Goal: Task Accomplishment & Management: Use online tool/utility

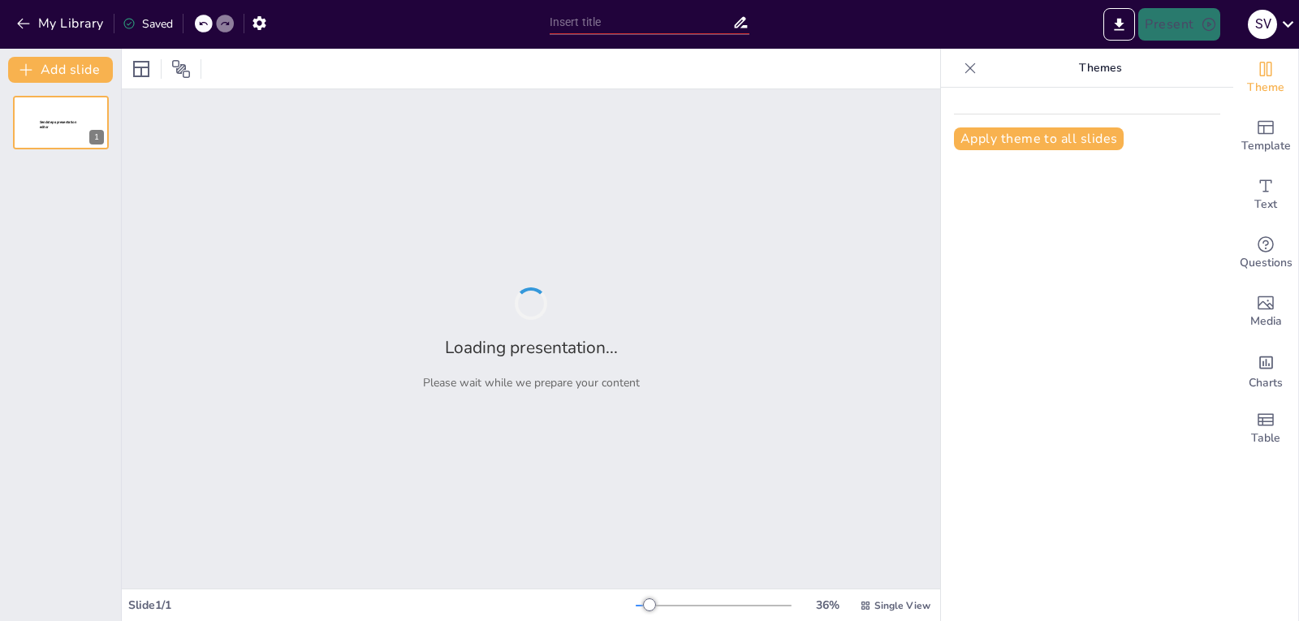
type input "Imported presentacion principios fisicos doppler viernes sabado y [PERSON_NAME]…"
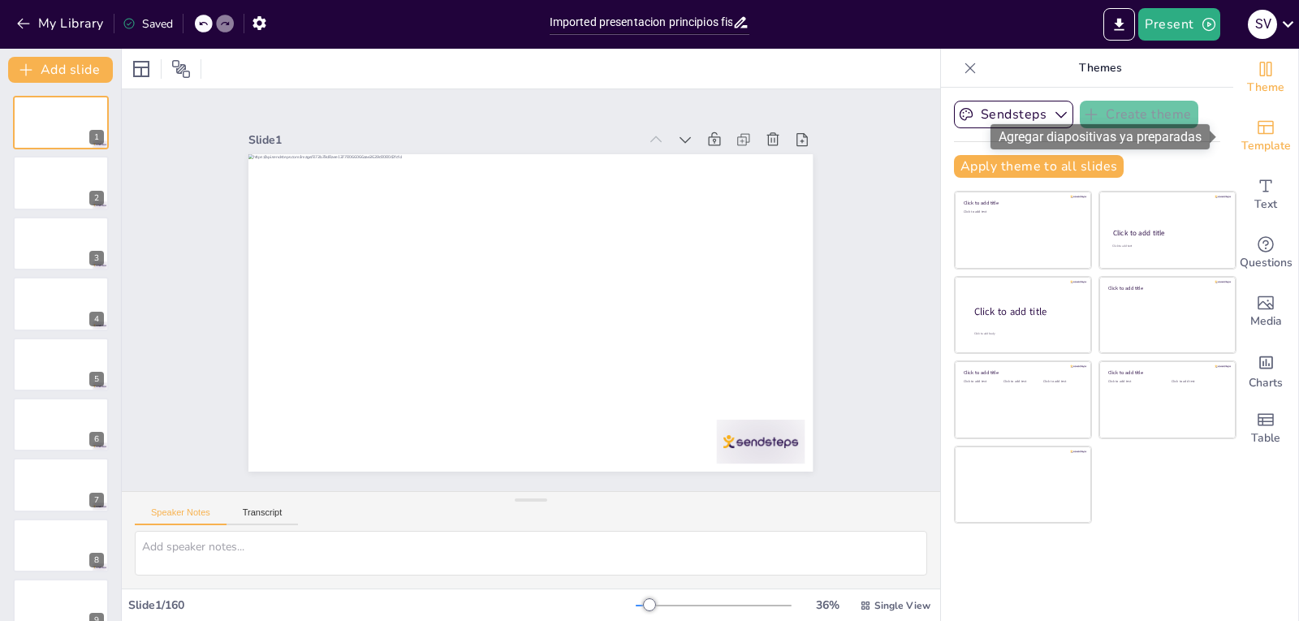
click at [1257, 134] on icon "Add ready made slides" at bounding box center [1265, 128] width 16 height 14
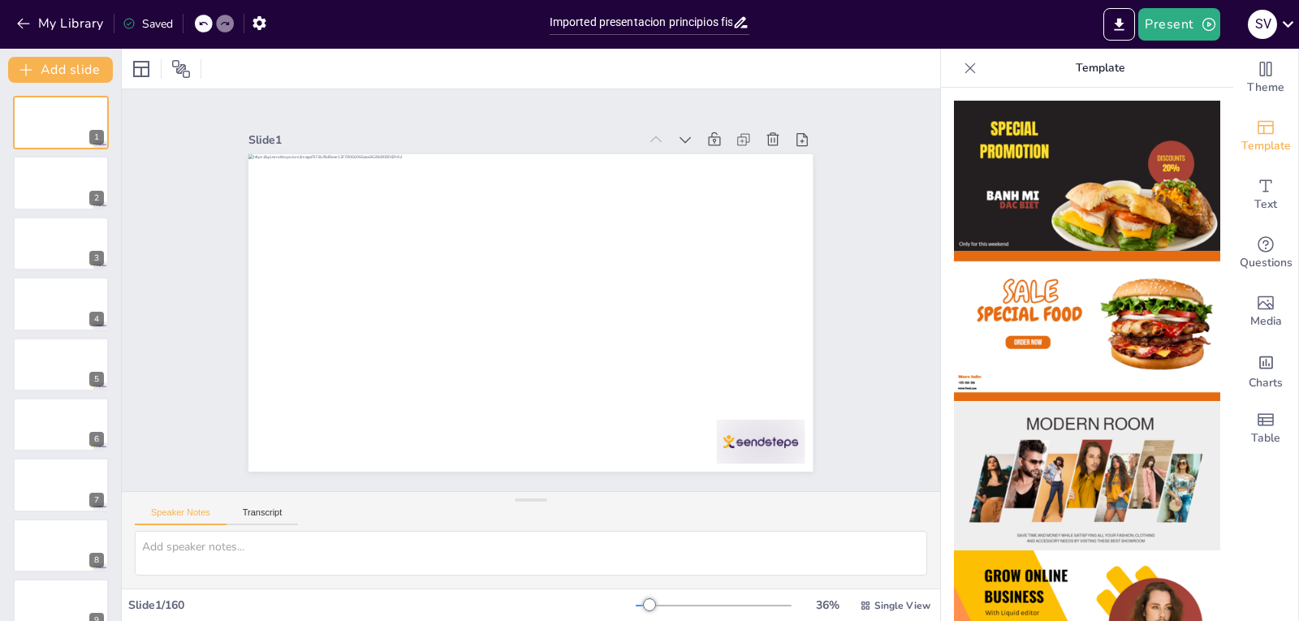
click at [1087, 202] on img at bounding box center [1087, 176] width 266 height 150
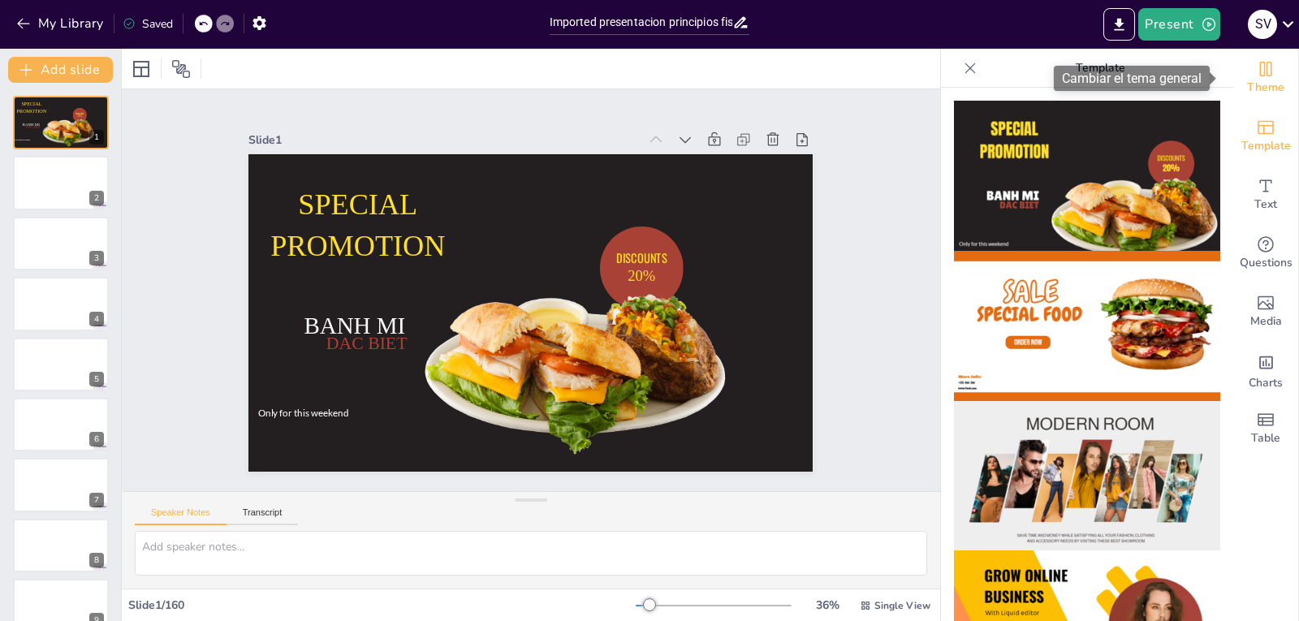
click at [1260, 71] on icon "Change the overall theme" at bounding box center [1266, 69] width 12 height 15
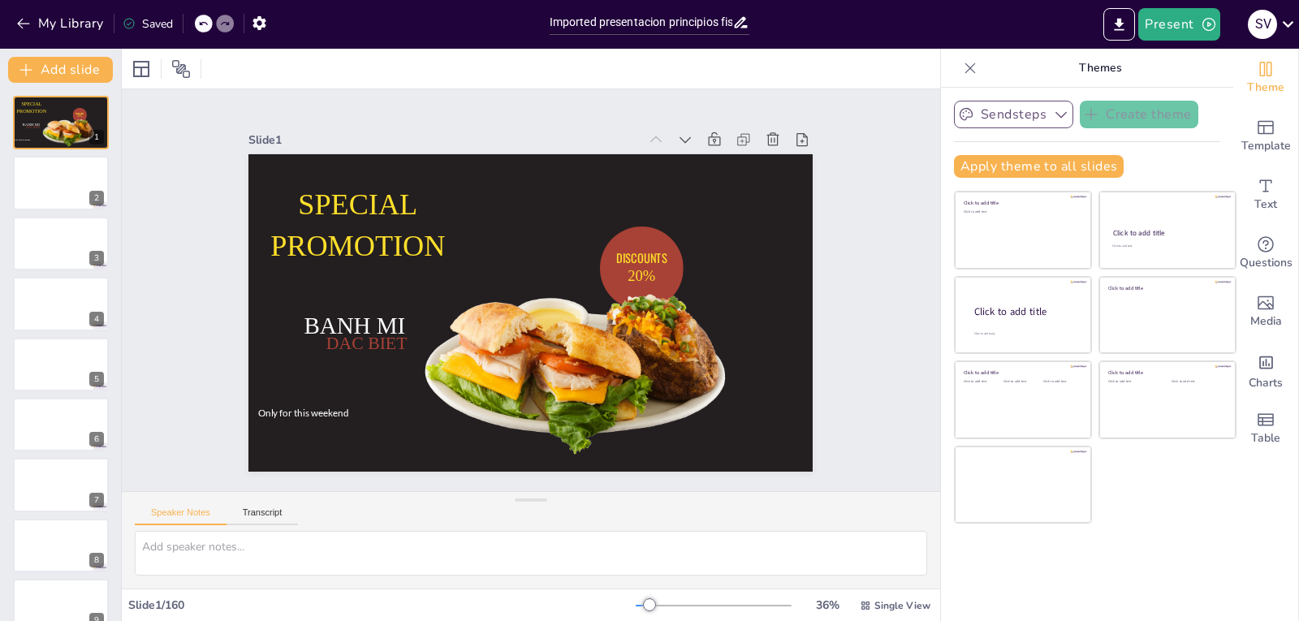
click at [1053, 121] on icon "button" at bounding box center [1061, 114] width 16 height 16
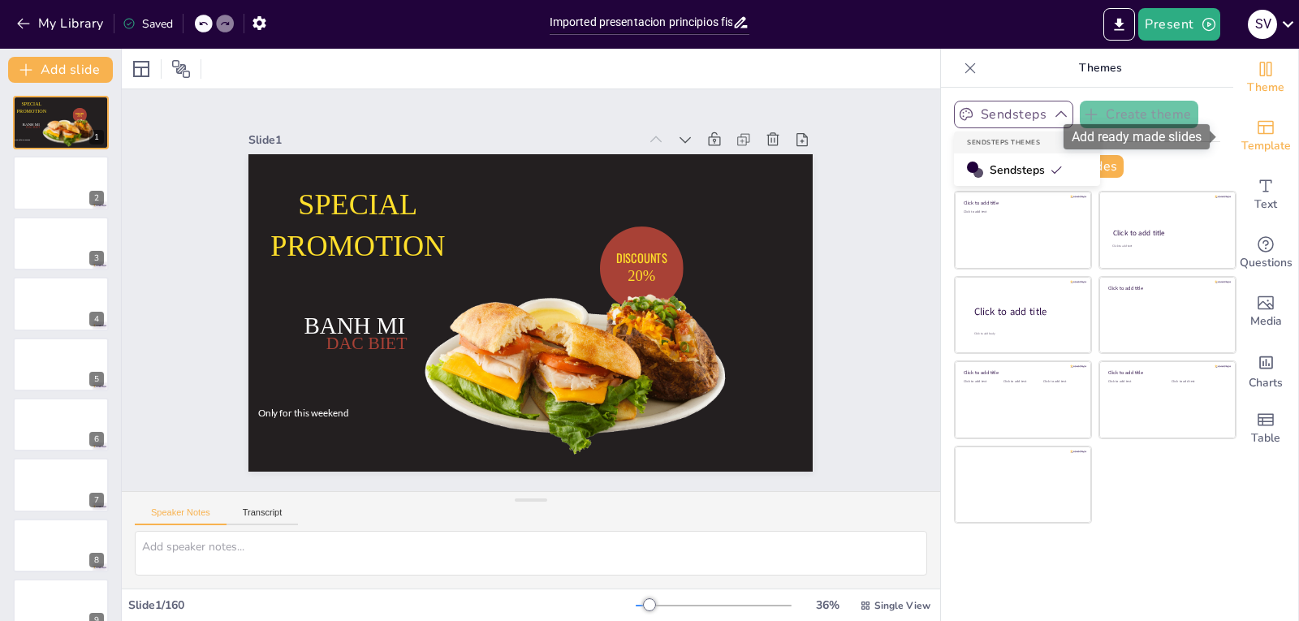
click at [1259, 133] on icon "Add ready made slides" at bounding box center [1265, 128] width 16 height 14
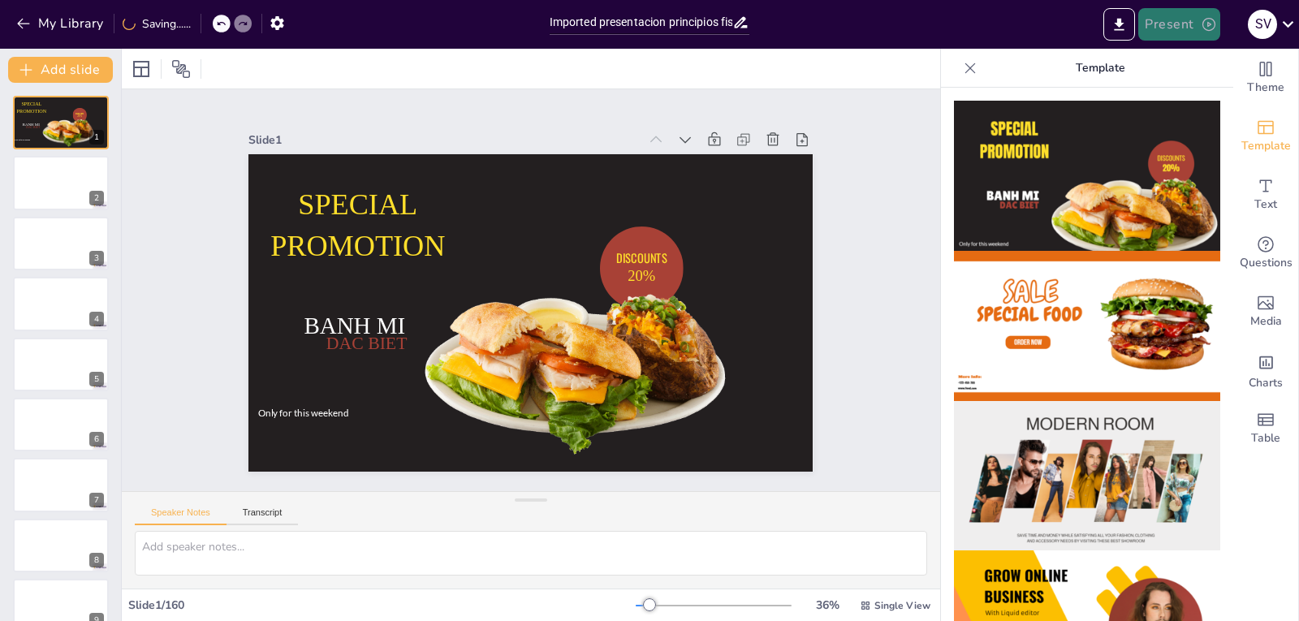
click at [1188, 30] on button "Present" at bounding box center [1178, 24] width 81 height 32
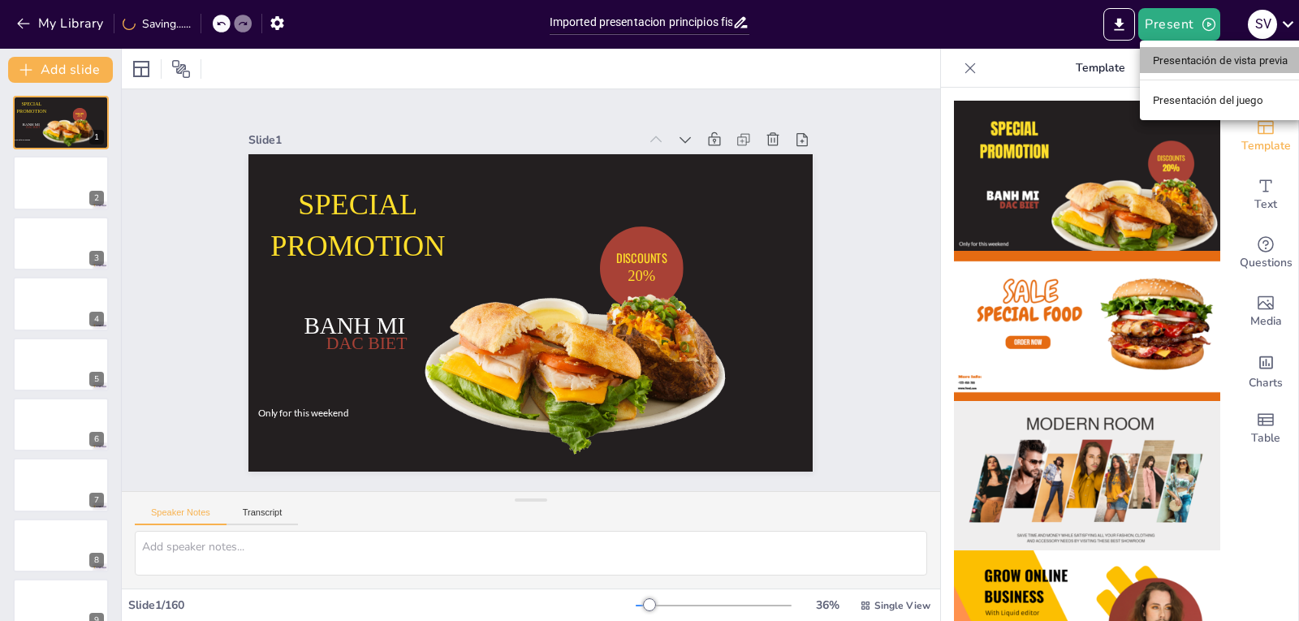
click at [1188, 59] on font "Presentación de vista previa" at bounding box center [1221, 60] width 136 height 12
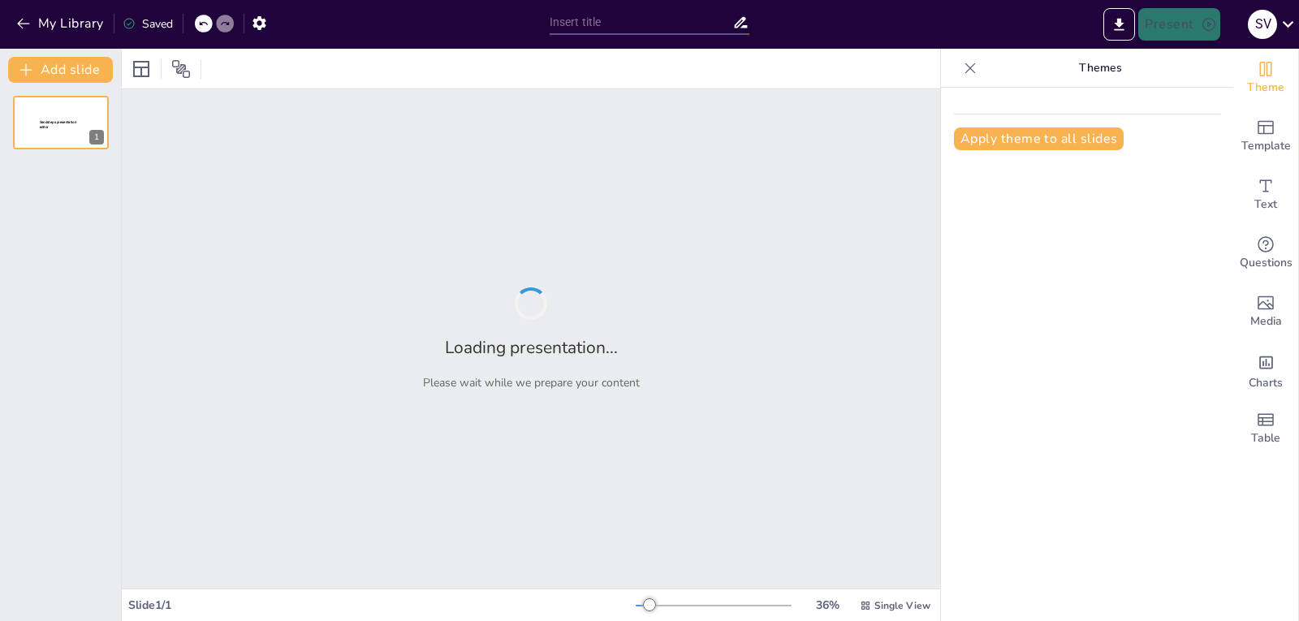
type input "Imported presentacion principios fisicos doppler viernes sabado y [PERSON_NAME]…"
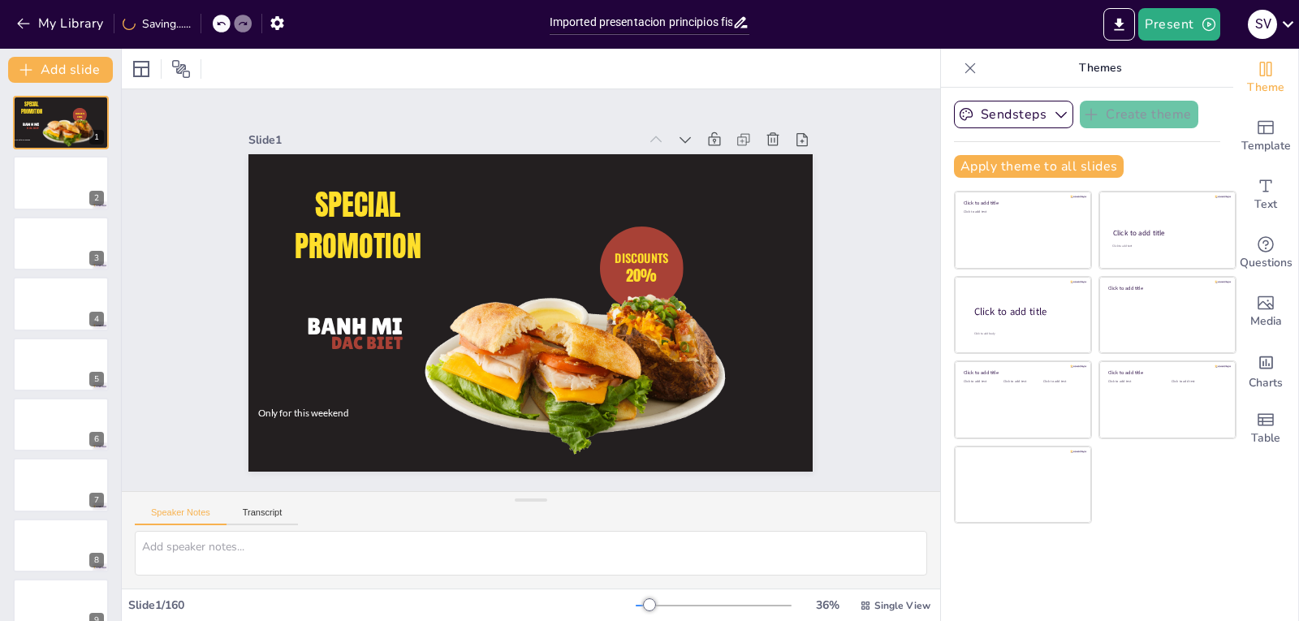
click at [221, 30] on div at bounding box center [222, 24] width 18 height 18
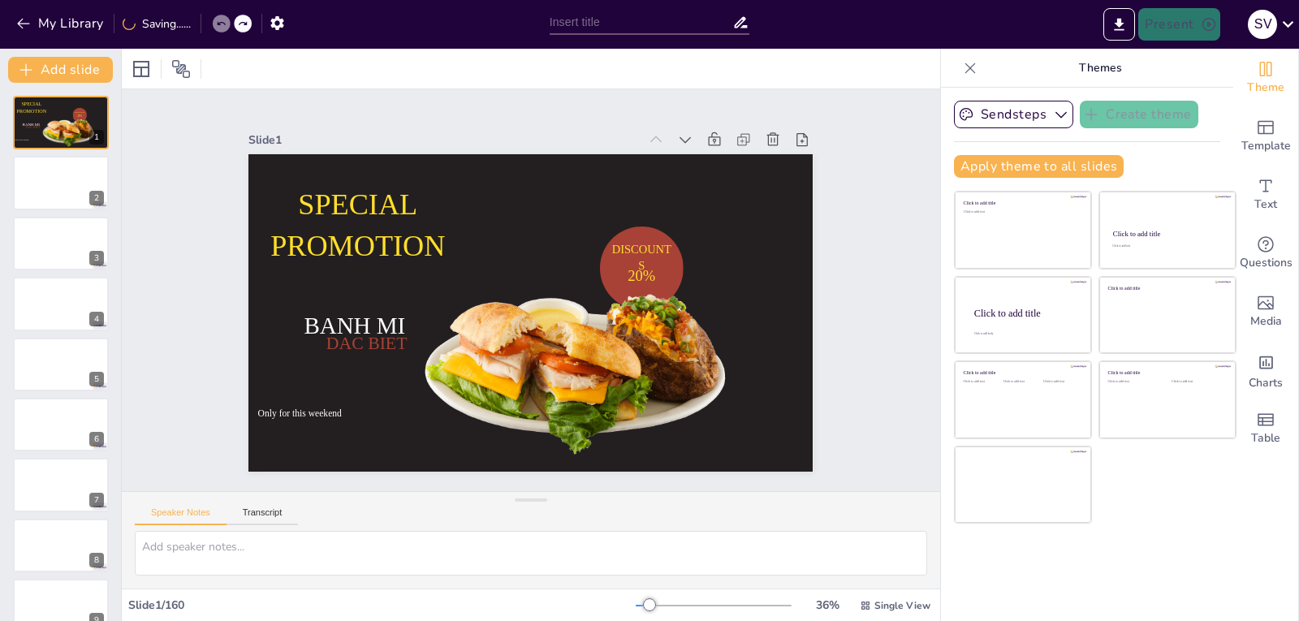
click at [221, 30] on div at bounding box center [222, 24] width 18 height 18
click at [221, 30] on div at bounding box center [214, 24] width 39 height 18
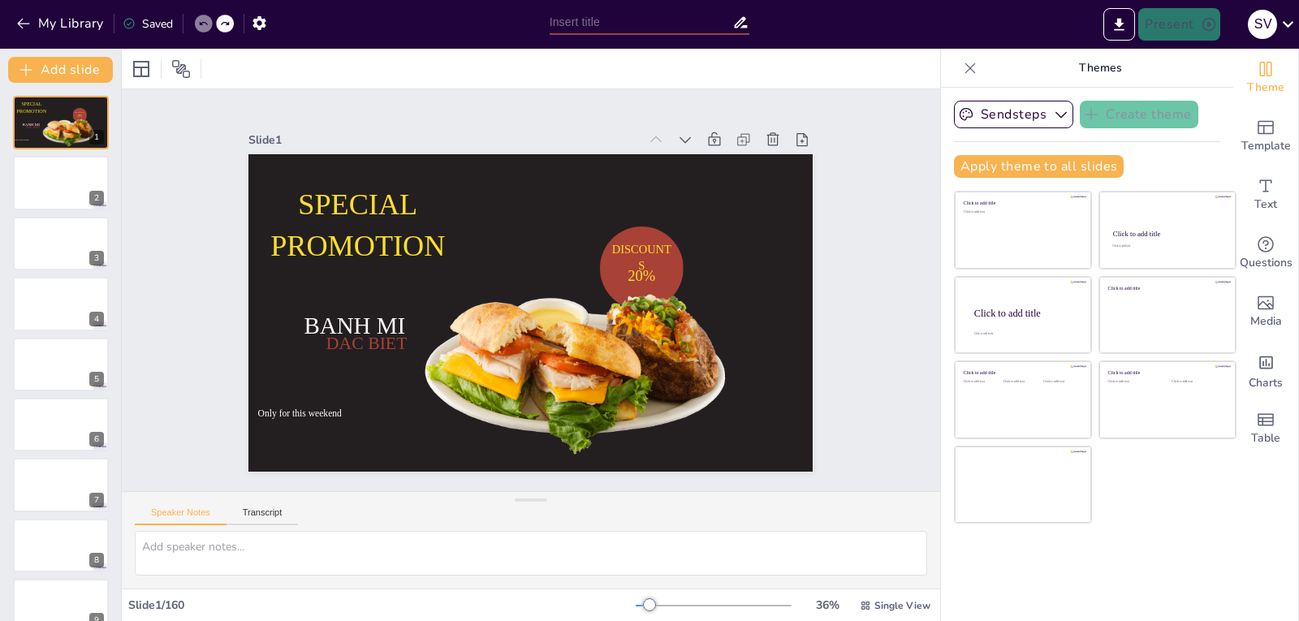
click at [221, 30] on div at bounding box center [225, 24] width 18 height 18
type input "Imported presentacion principios fisicos doppler viernes sabado y [PERSON_NAME]…"
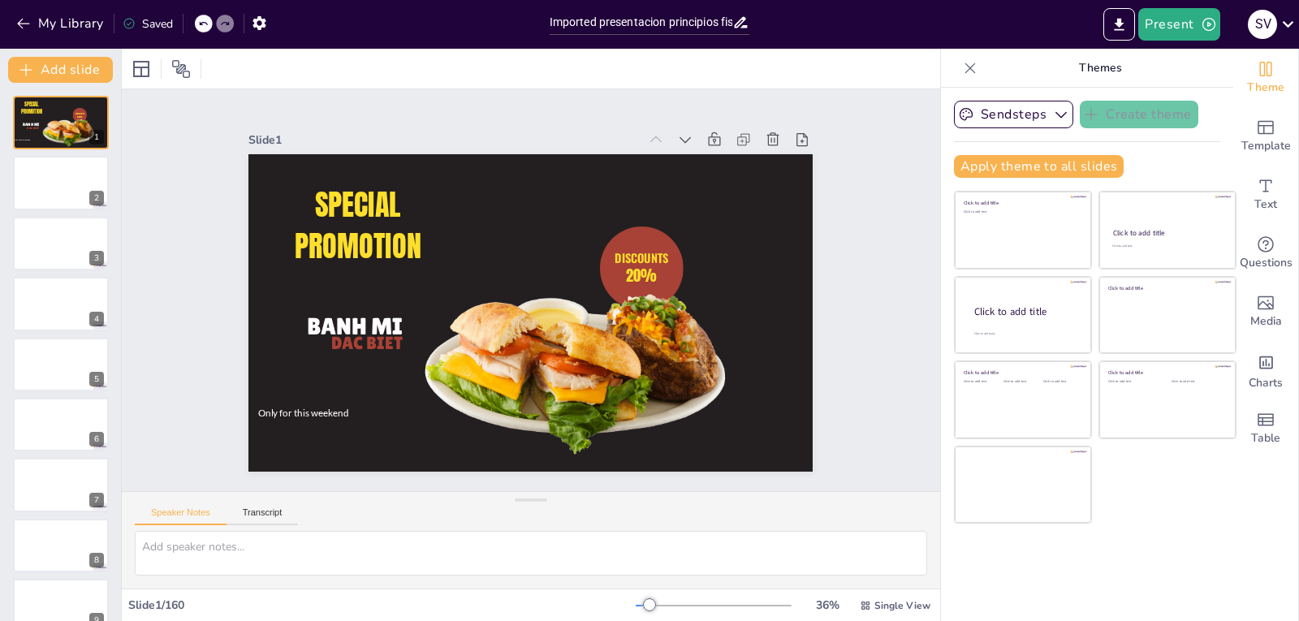
click at [221, 30] on div at bounding box center [225, 24] width 18 height 18
click at [207, 19] on icon at bounding box center [203, 24] width 10 height 10
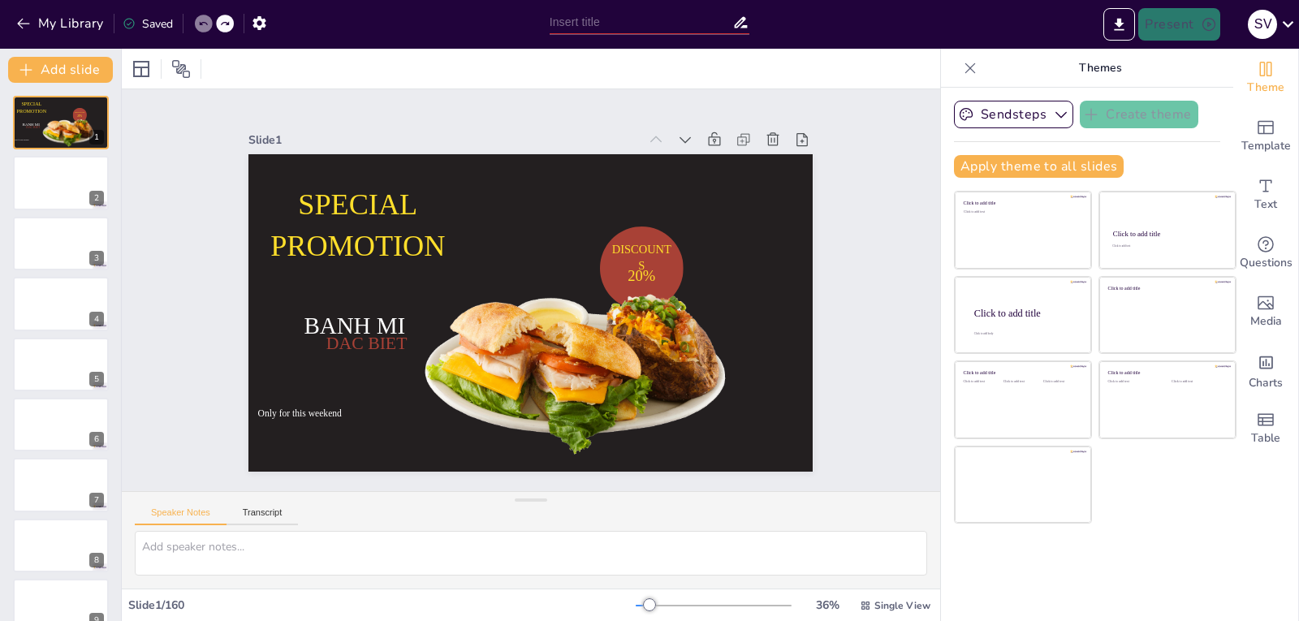
click at [207, 19] on icon at bounding box center [203, 24] width 10 height 10
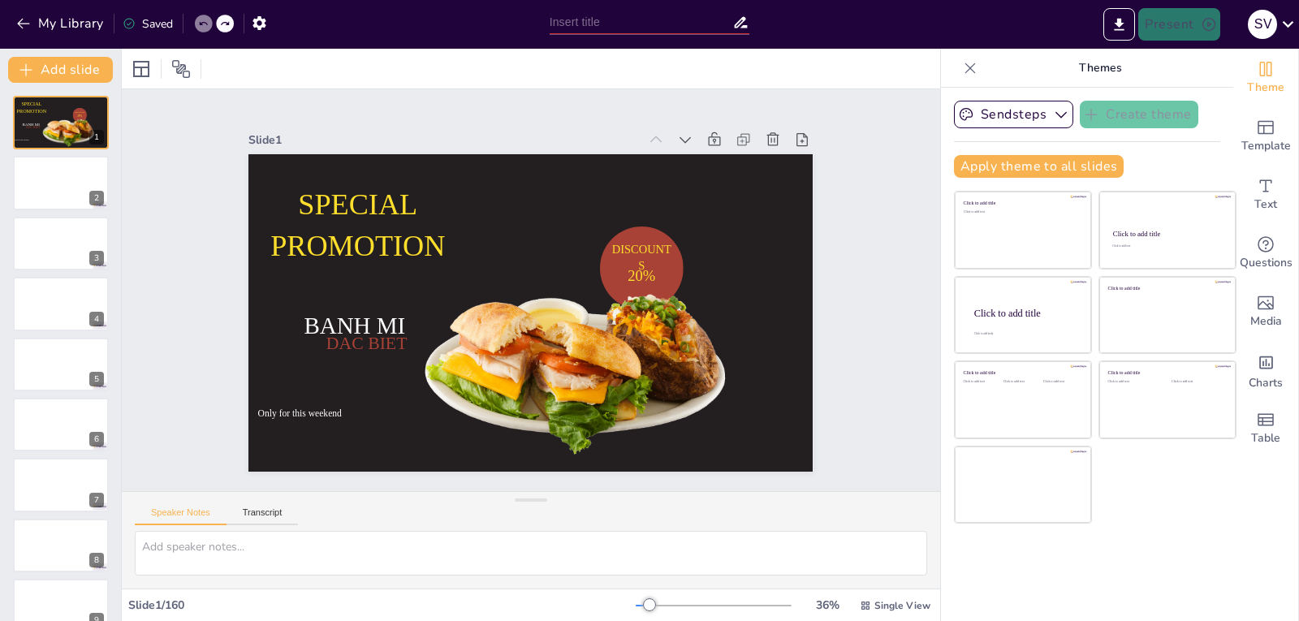
click at [207, 19] on icon at bounding box center [203, 24] width 10 height 10
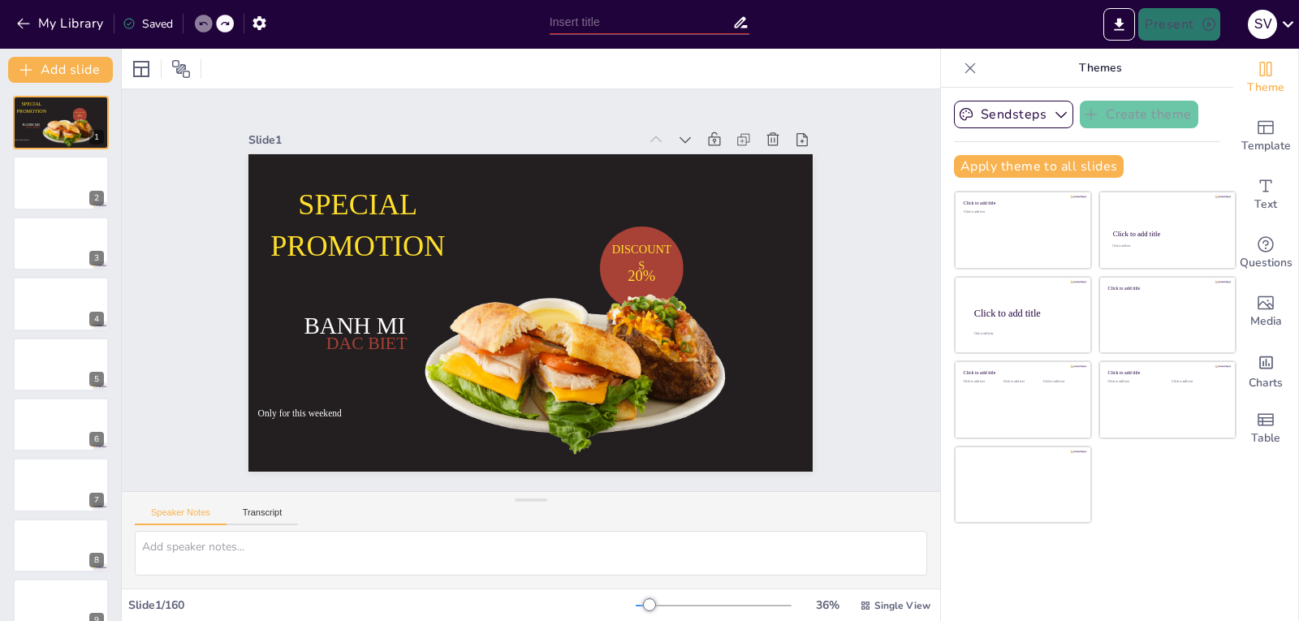
click at [207, 19] on icon at bounding box center [203, 24] width 10 height 10
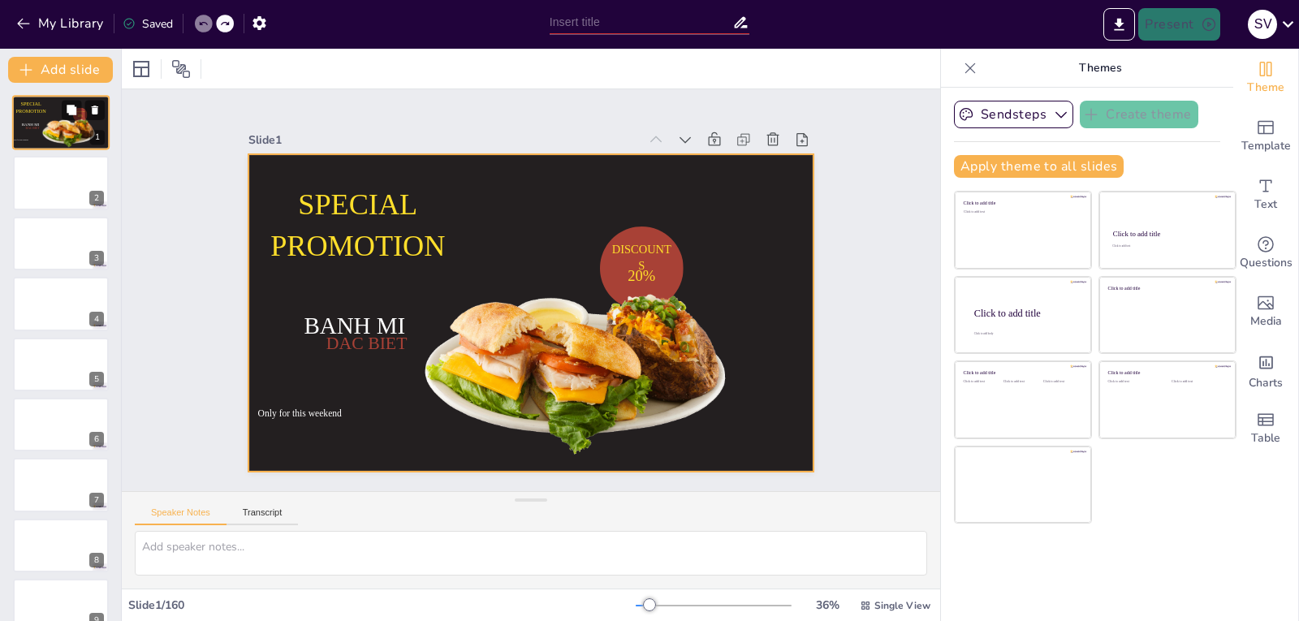
click at [61, 112] on div at bounding box center [60, 122] width 97 height 55
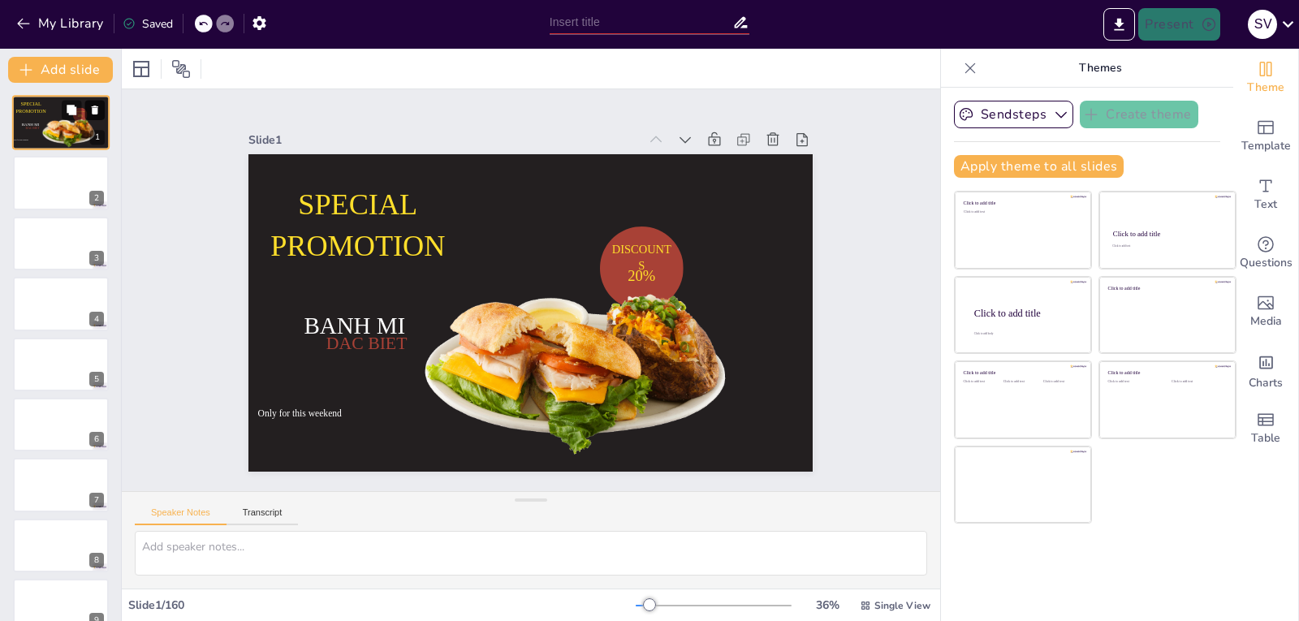
click at [93, 110] on icon at bounding box center [95, 110] width 6 height 9
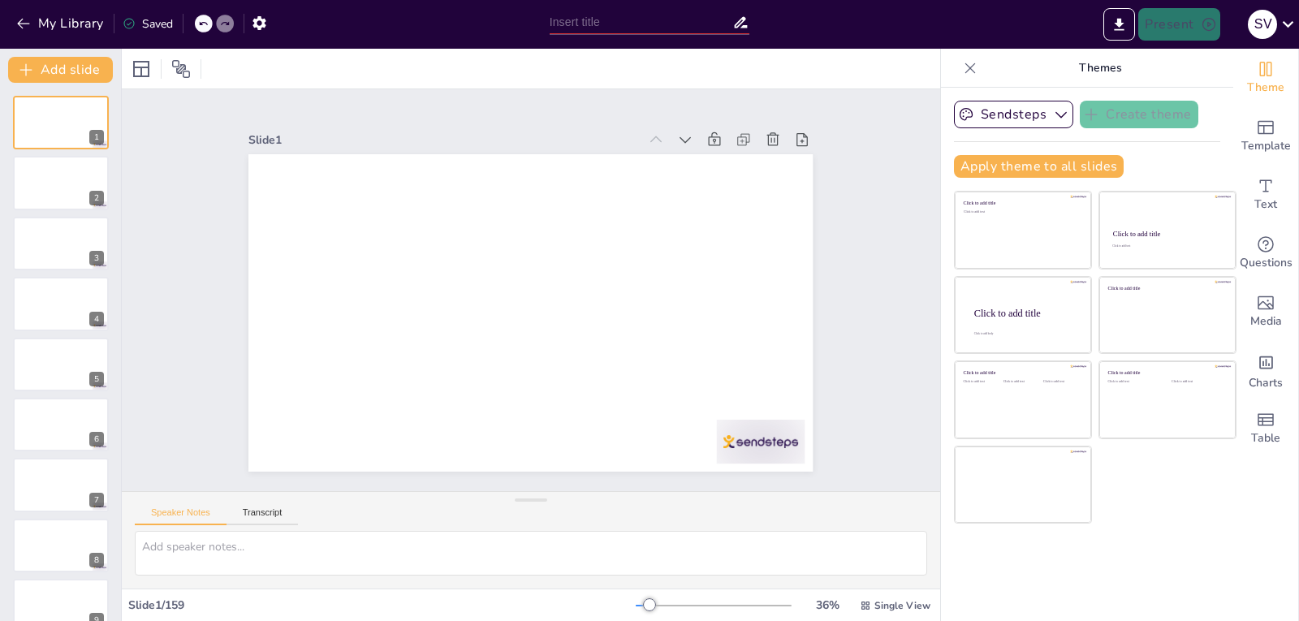
click at [198, 27] on div at bounding box center [204, 24] width 18 height 18
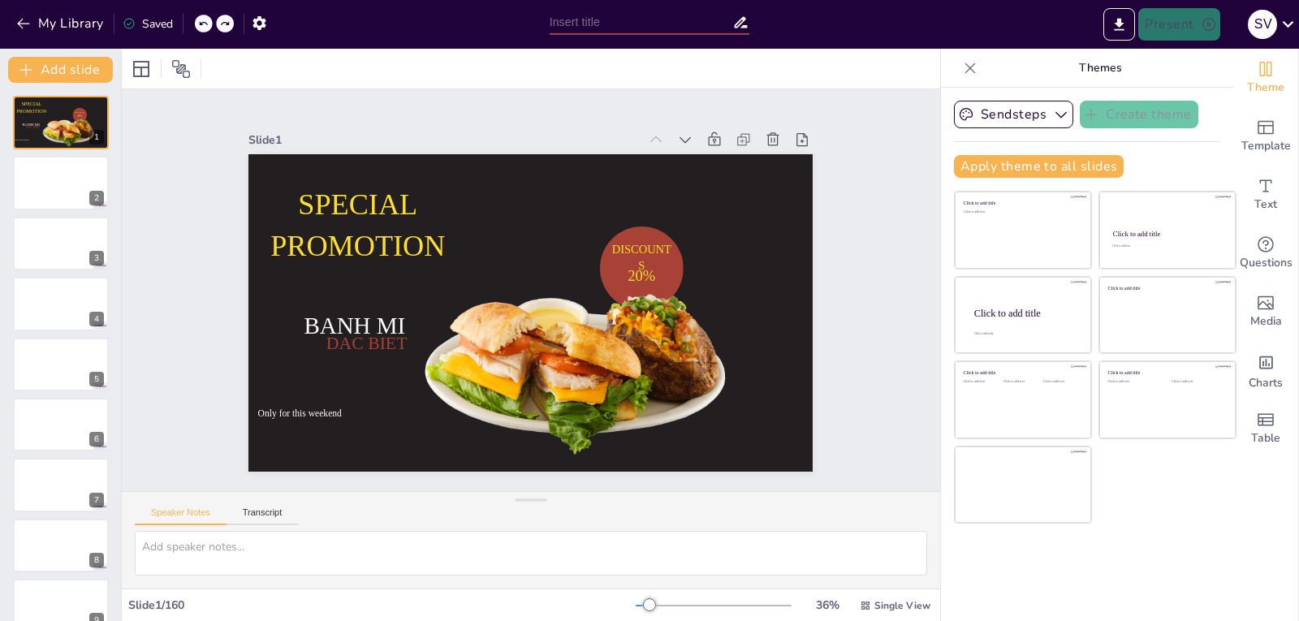
click at [198, 27] on div at bounding box center [204, 24] width 18 height 18
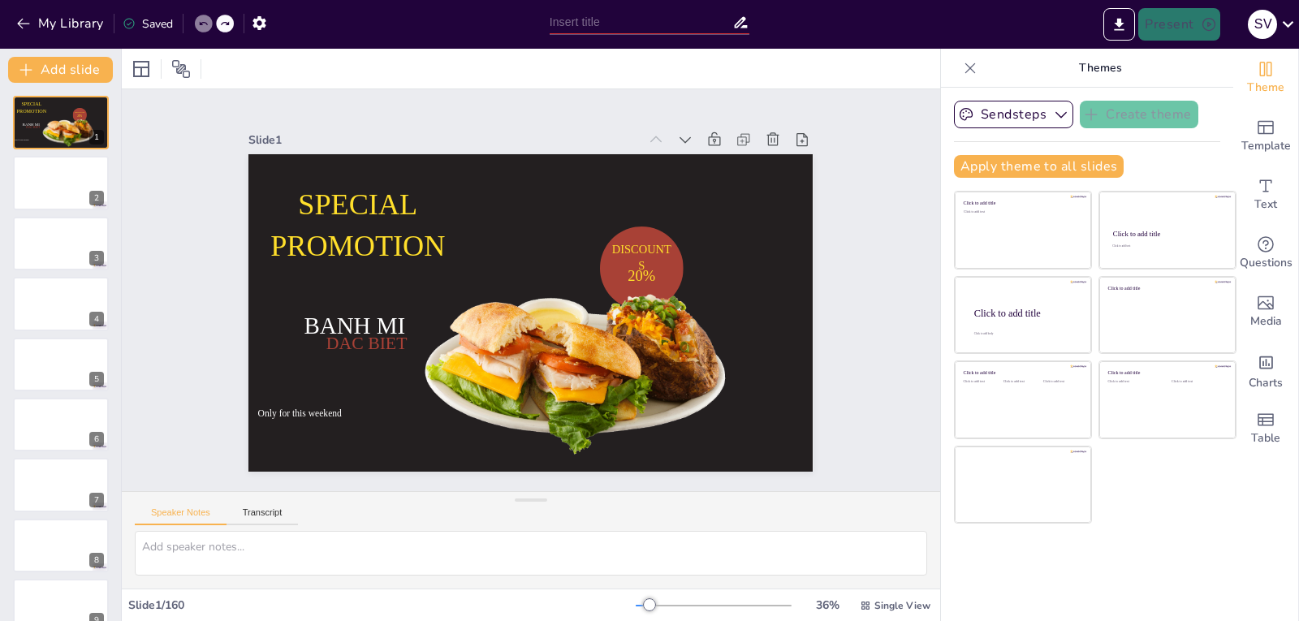
click at [198, 27] on div at bounding box center [204, 24] width 18 height 18
click at [62, 192] on div at bounding box center [60, 183] width 97 height 55
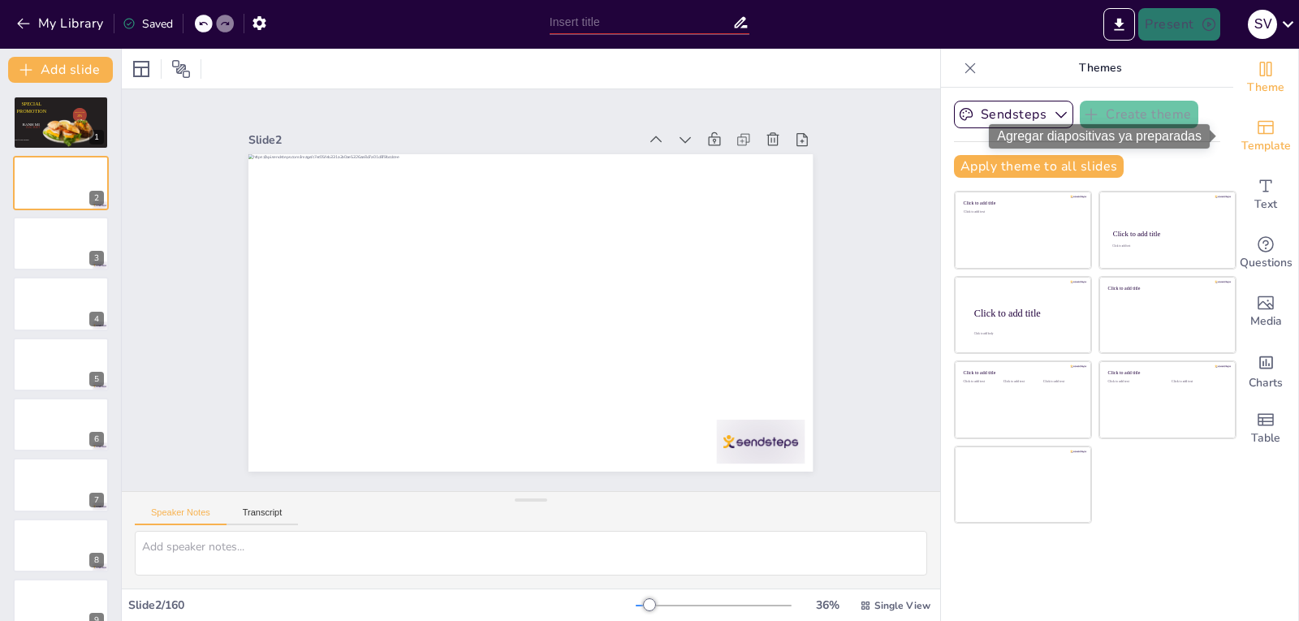
click at [1259, 138] on span "Template" at bounding box center [1266, 146] width 50 height 18
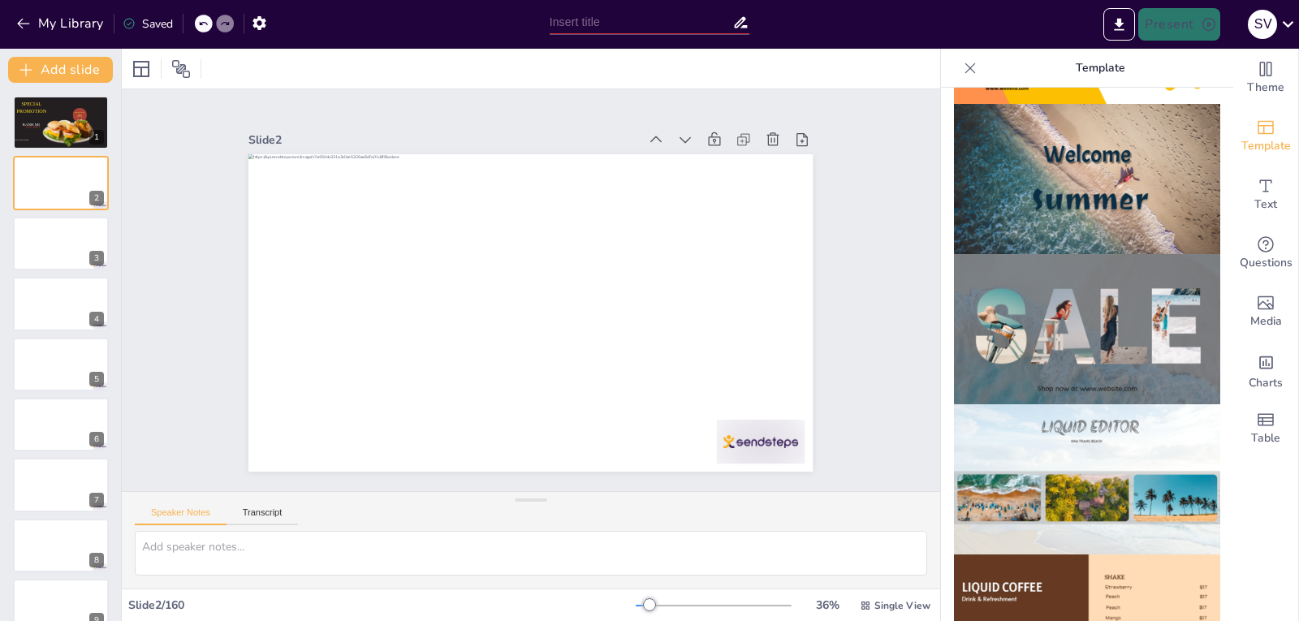
scroll to position [590, 0]
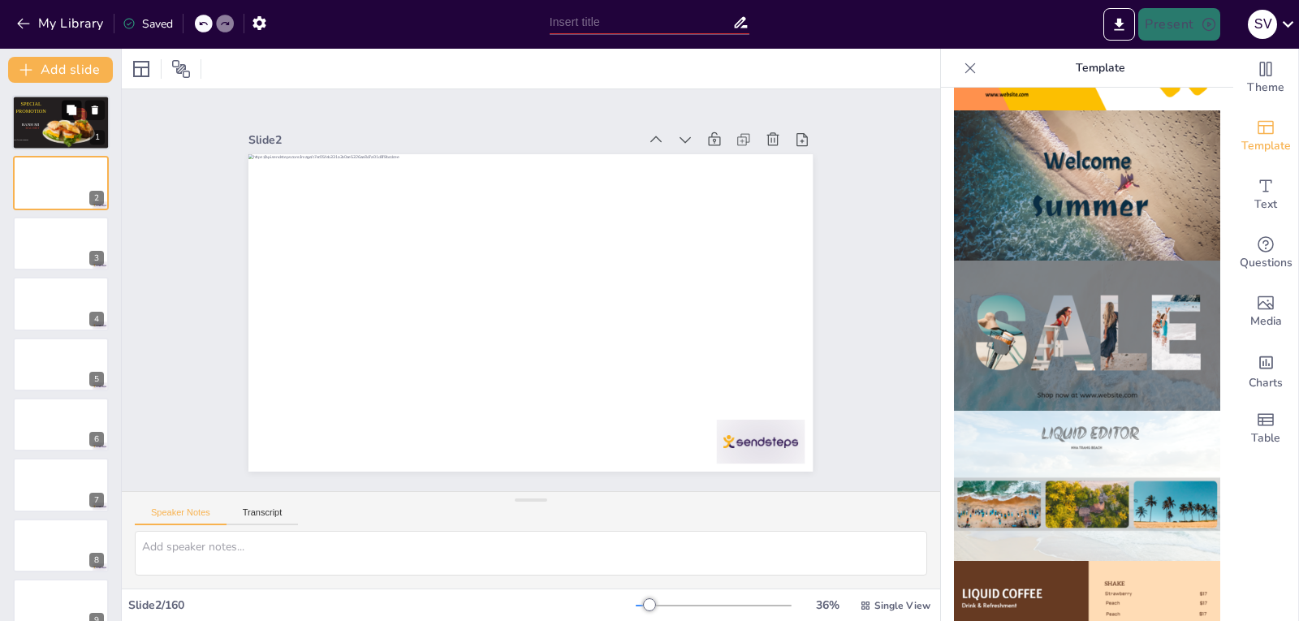
click at [75, 108] on icon at bounding box center [72, 110] width 10 height 10
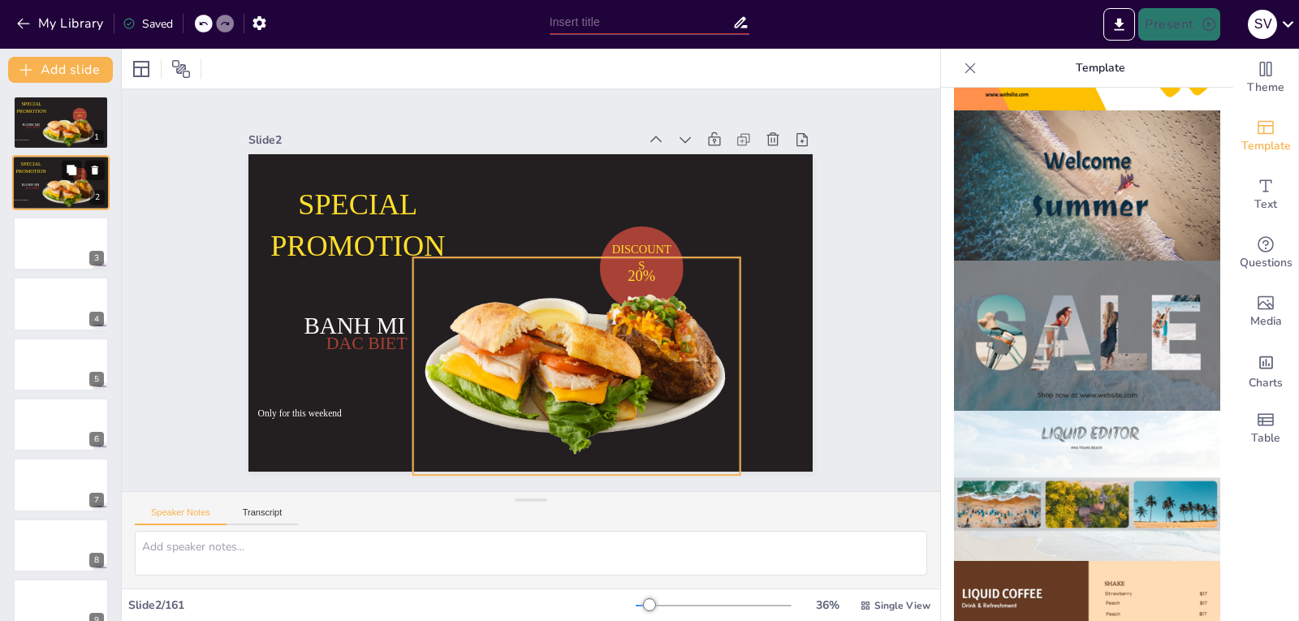
click at [76, 183] on div at bounding box center [69, 192] width 57 height 37
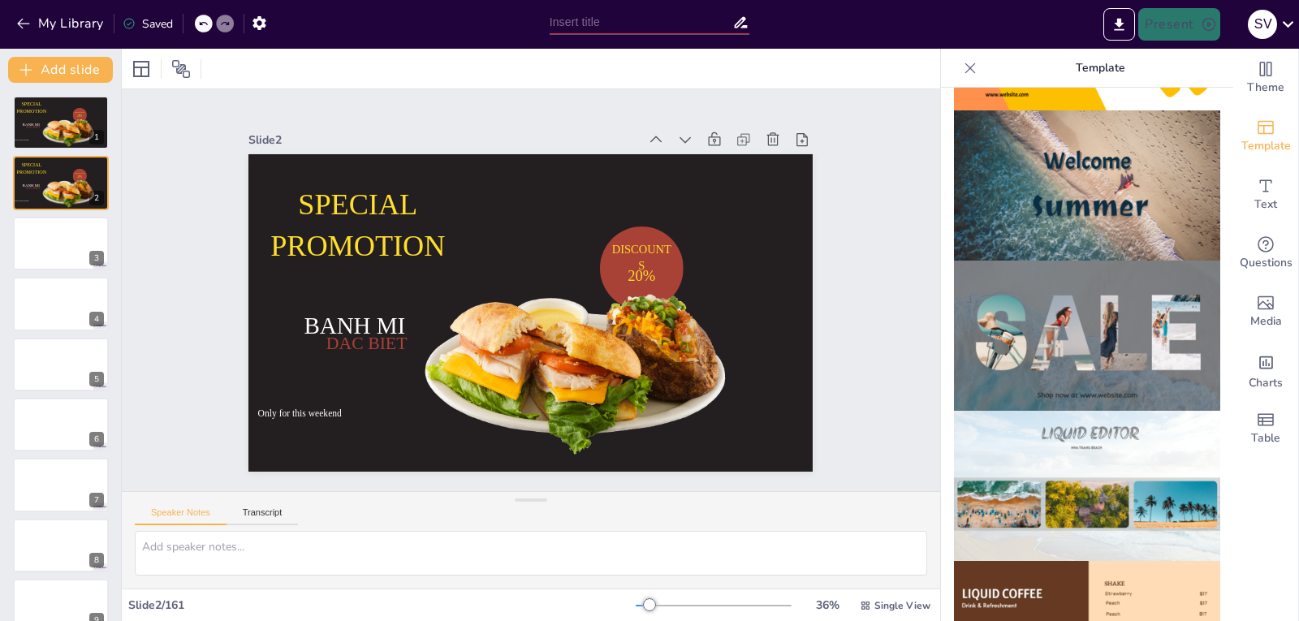
click at [1060, 261] on img at bounding box center [1087, 336] width 266 height 150
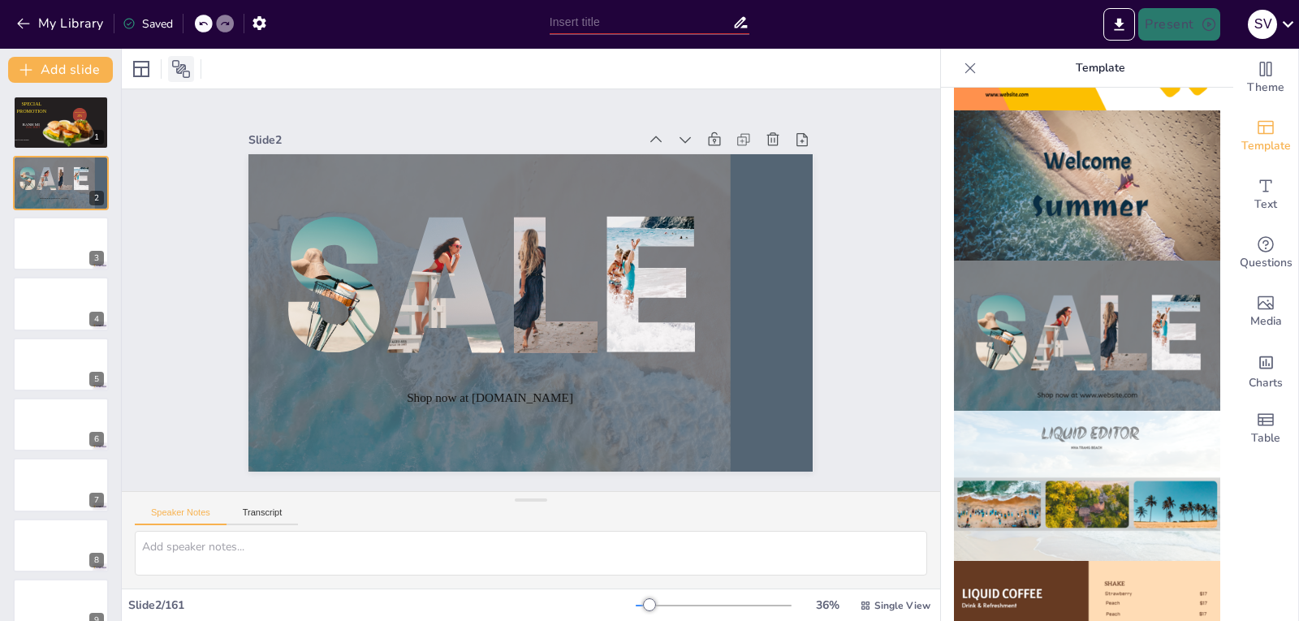
click at [182, 64] on icon at bounding box center [181, 69] width 18 height 18
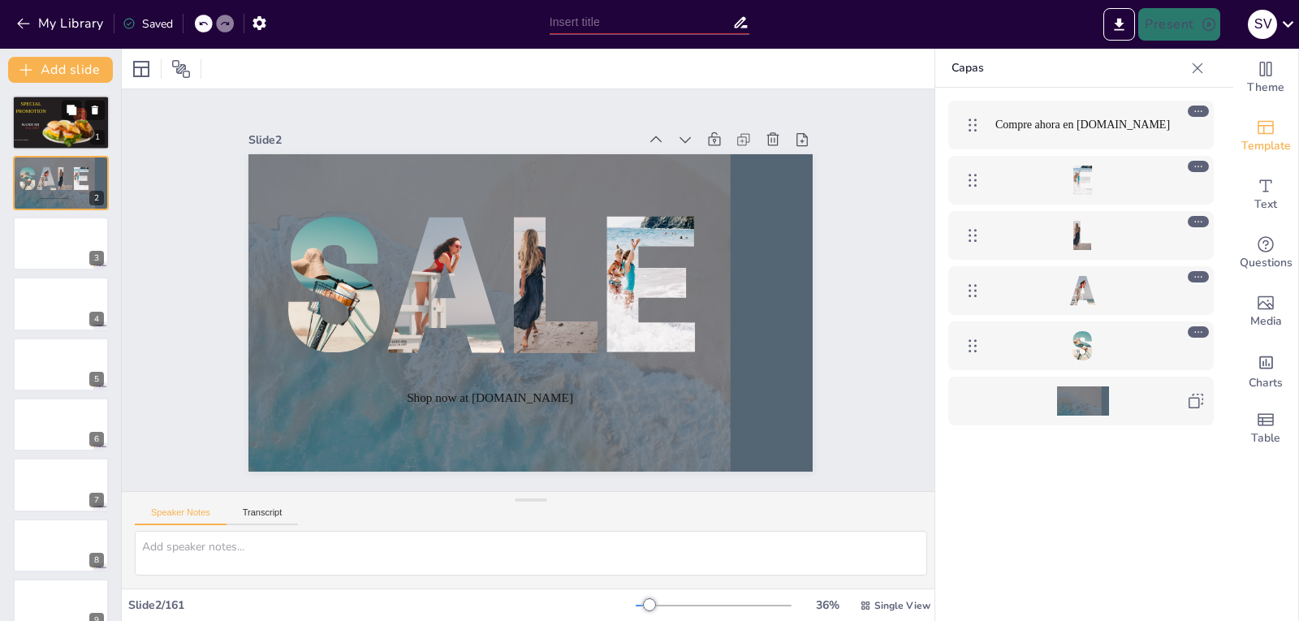
click at [52, 137] on div at bounding box center [69, 131] width 57 height 37
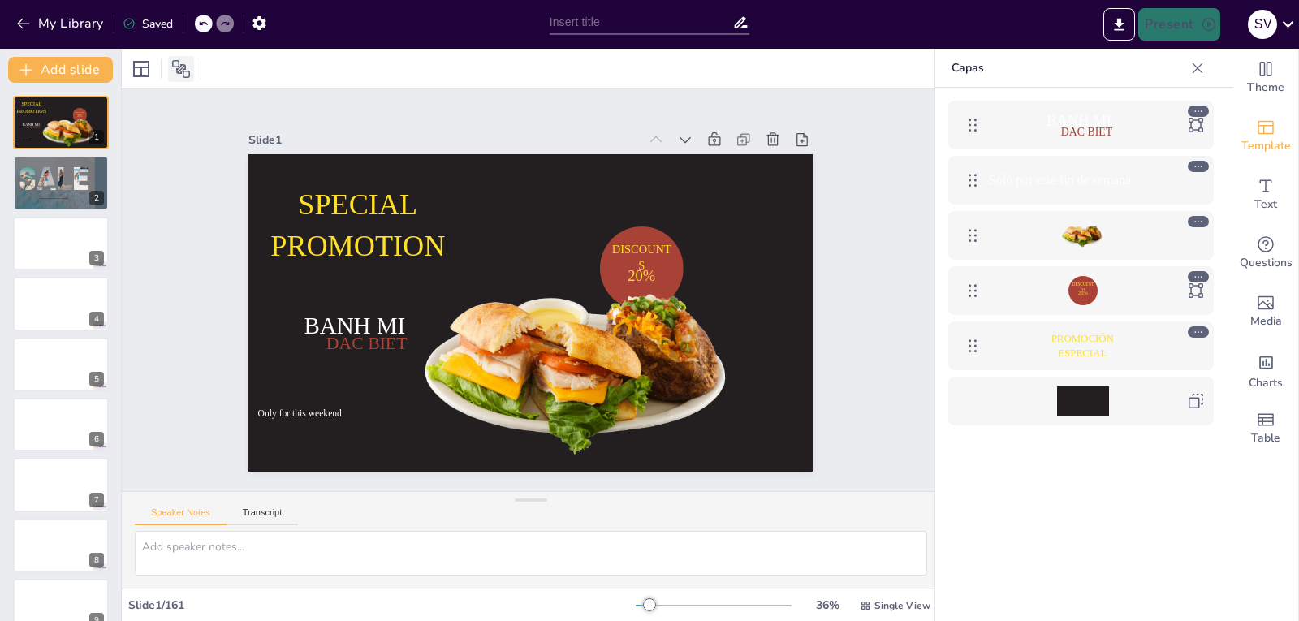
click at [180, 75] on icon at bounding box center [180, 68] width 19 height 19
click at [47, 248] on div at bounding box center [60, 243] width 97 height 55
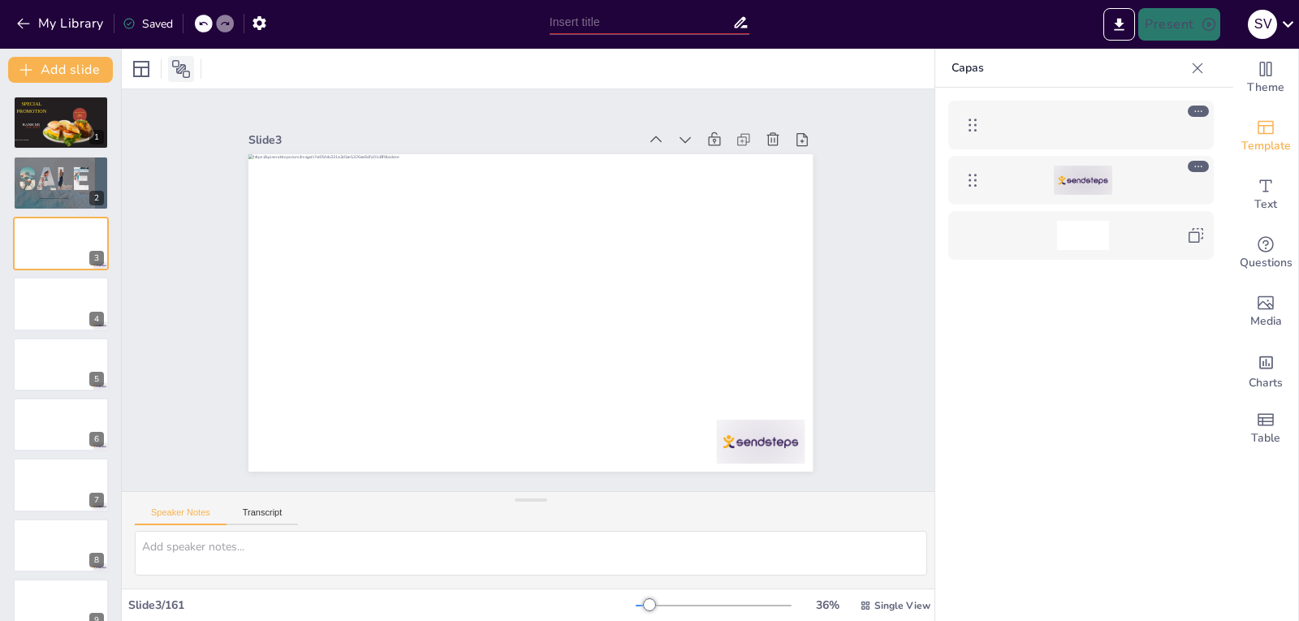
click at [180, 67] on icon at bounding box center [180, 68] width 19 height 19
click at [144, 75] on icon at bounding box center [141, 69] width 16 height 16
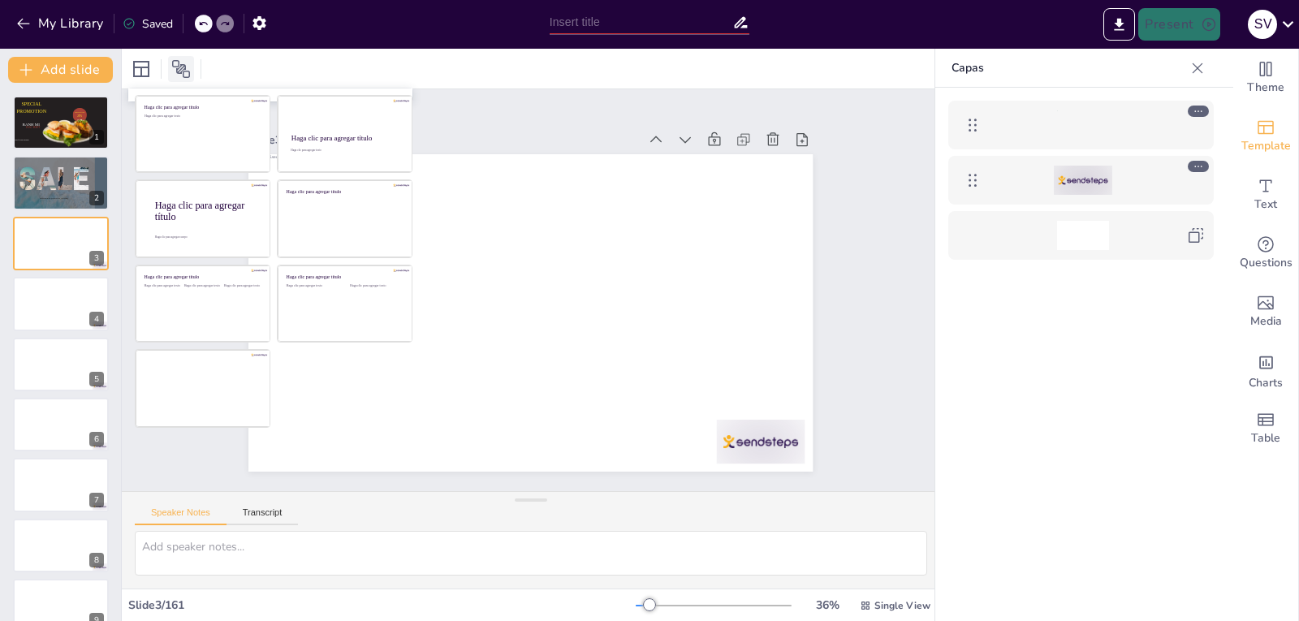
click at [177, 69] on icon at bounding box center [181, 69] width 18 height 18
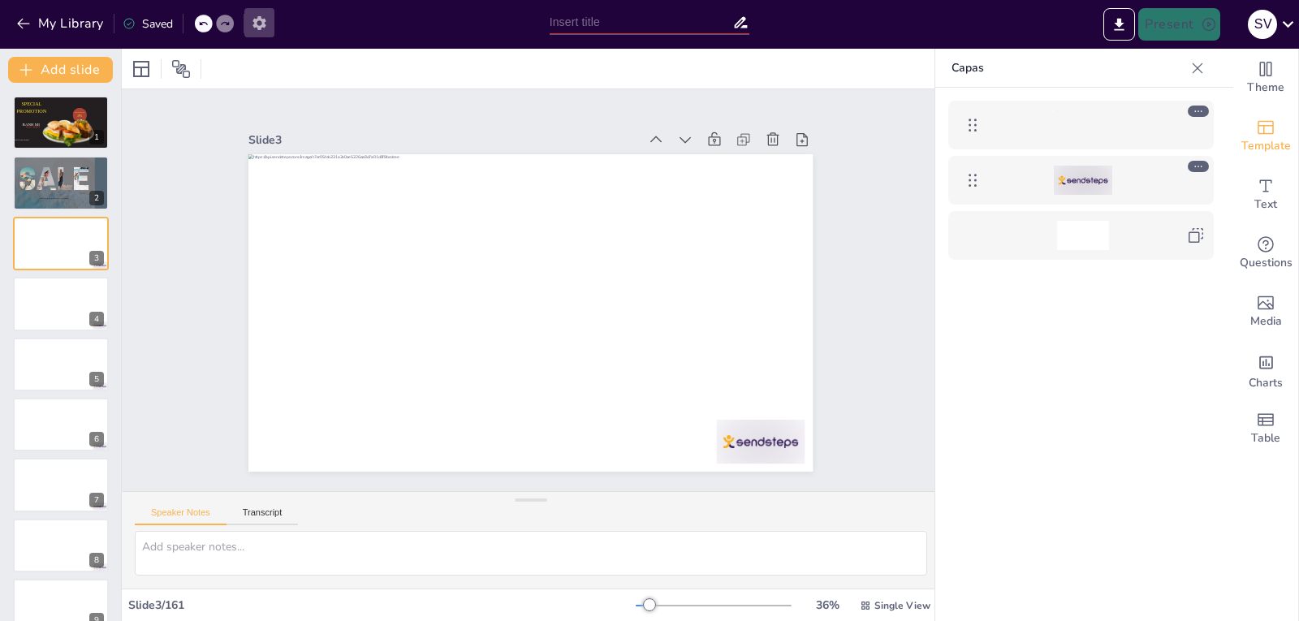
click at [259, 27] on icon "button" at bounding box center [258, 23] width 13 height 14
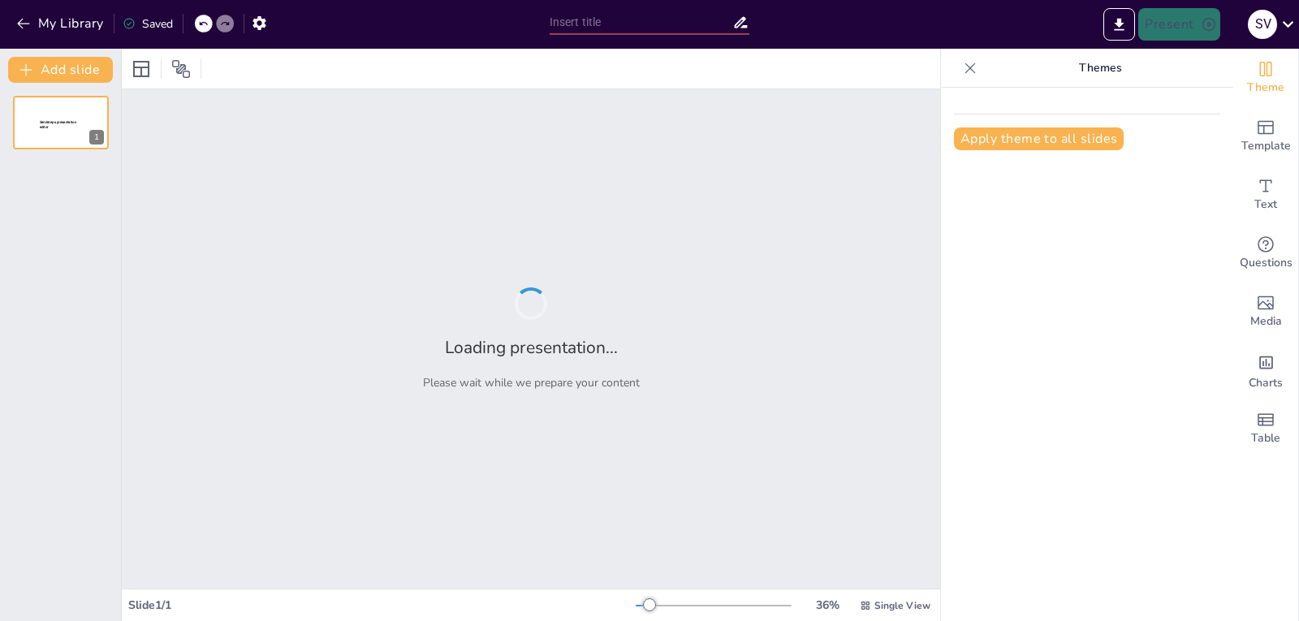
type input "Imported presentacion principios fisicos doppler viernes sabado y [PERSON_NAME]…"
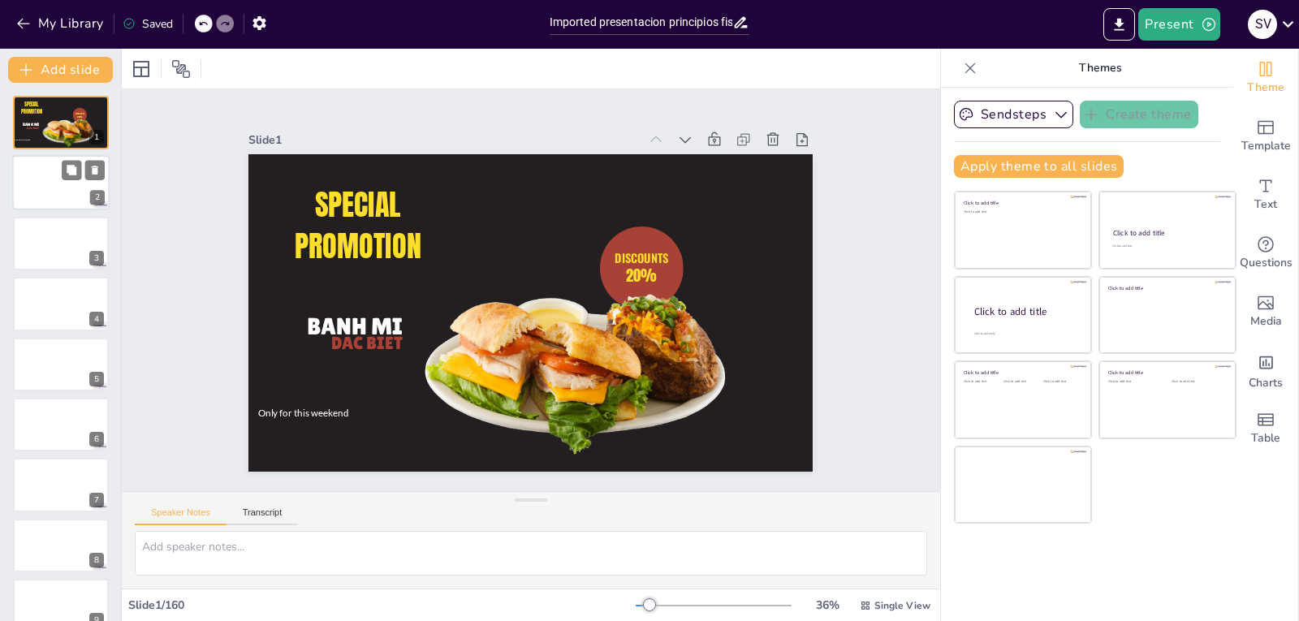
click at [47, 189] on div at bounding box center [60, 183] width 97 height 55
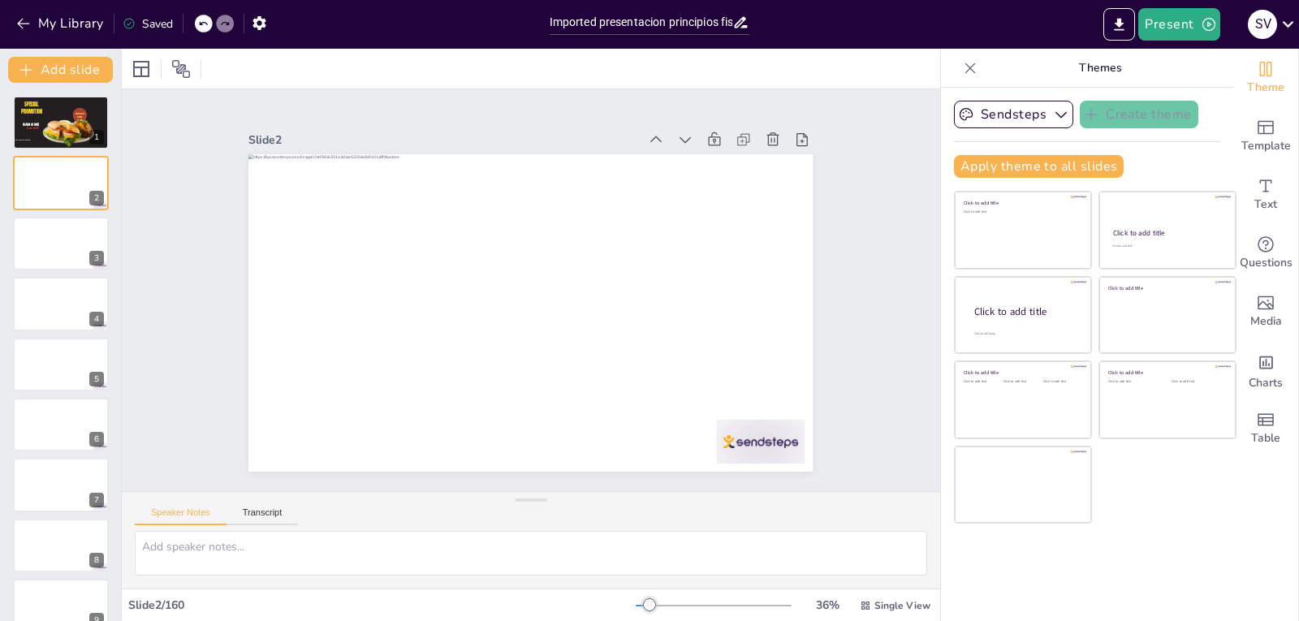
click at [206, 22] on icon at bounding box center [203, 24] width 10 height 10
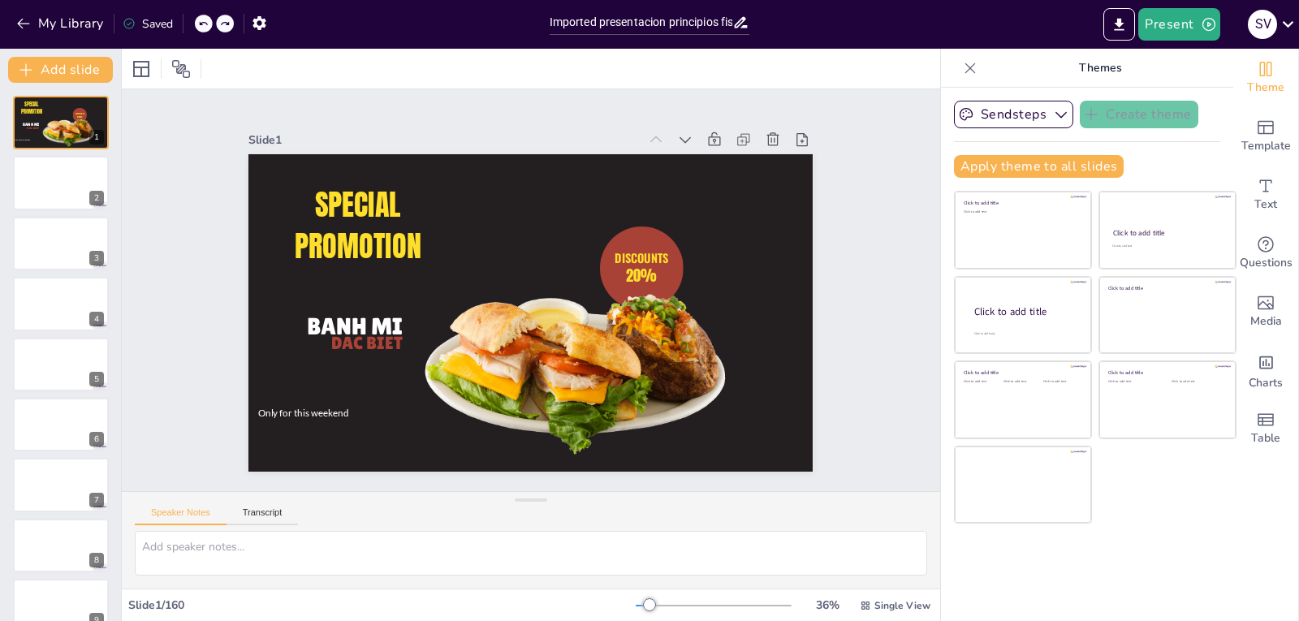
click at [206, 22] on icon at bounding box center [203, 24] width 10 height 10
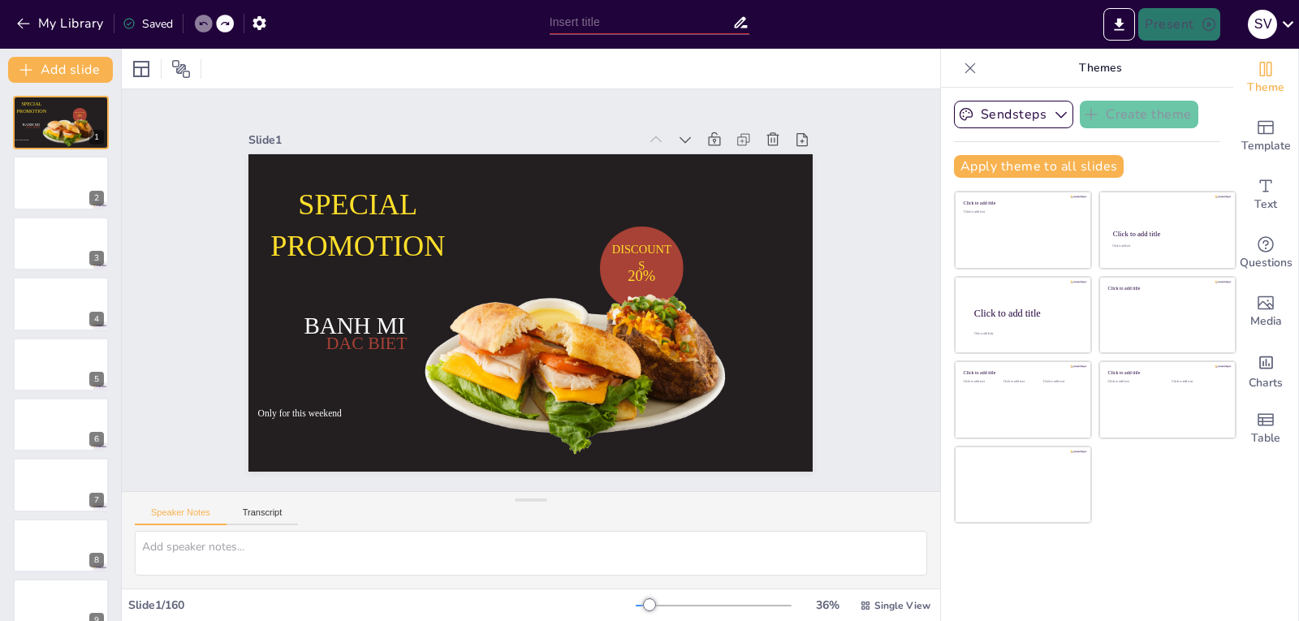
click at [206, 22] on icon at bounding box center [203, 24] width 10 height 10
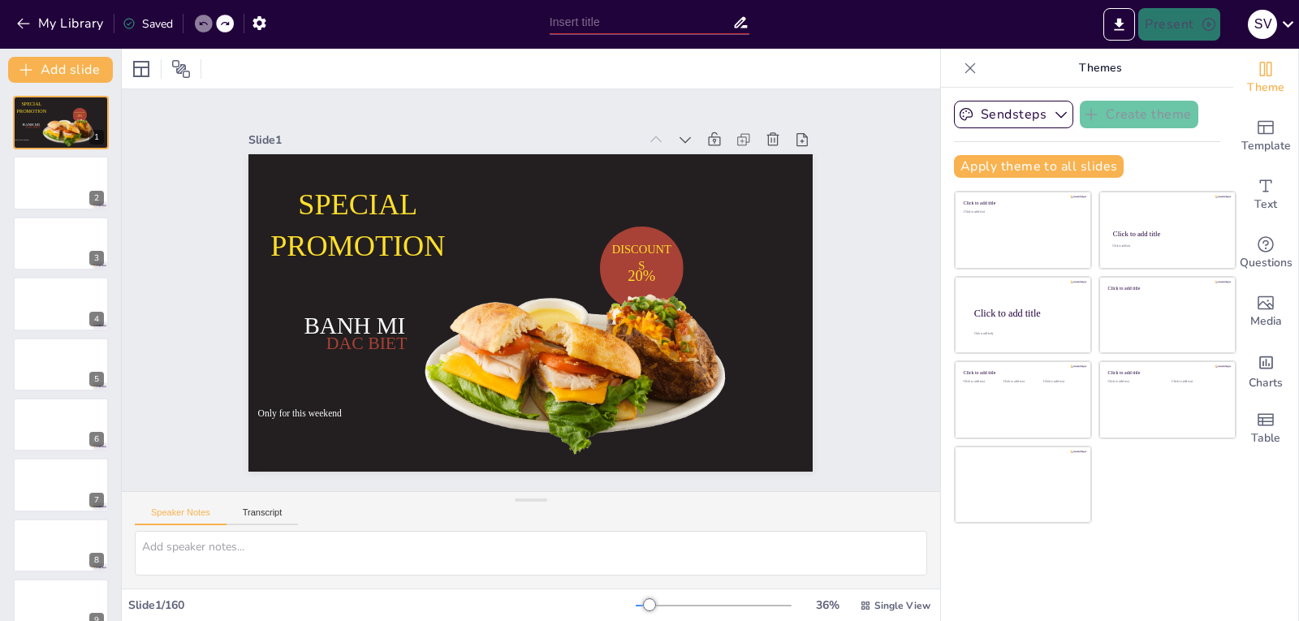
click at [206, 22] on icon at bounding box center [203, 24] width 10 height 10
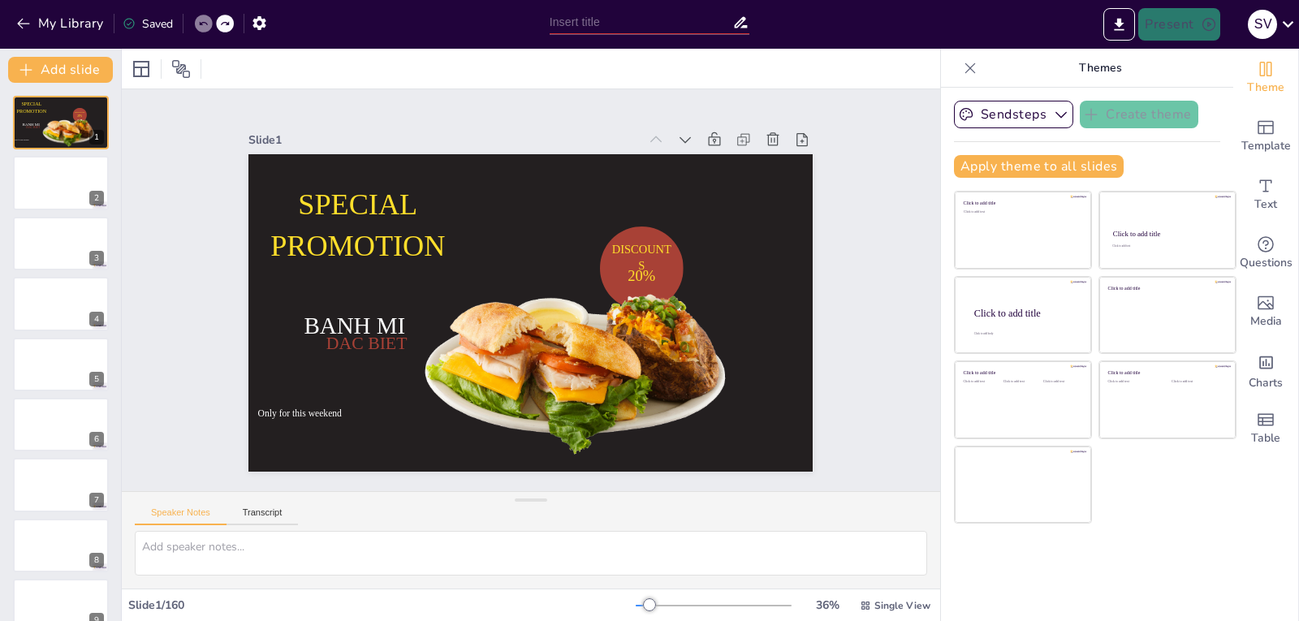
click at [206, 22] on icon at bounding box center [203, 24] width 10 height 10
click at [28, 28] on icon "button" at bounding box center [23, 23] width 16 height 16
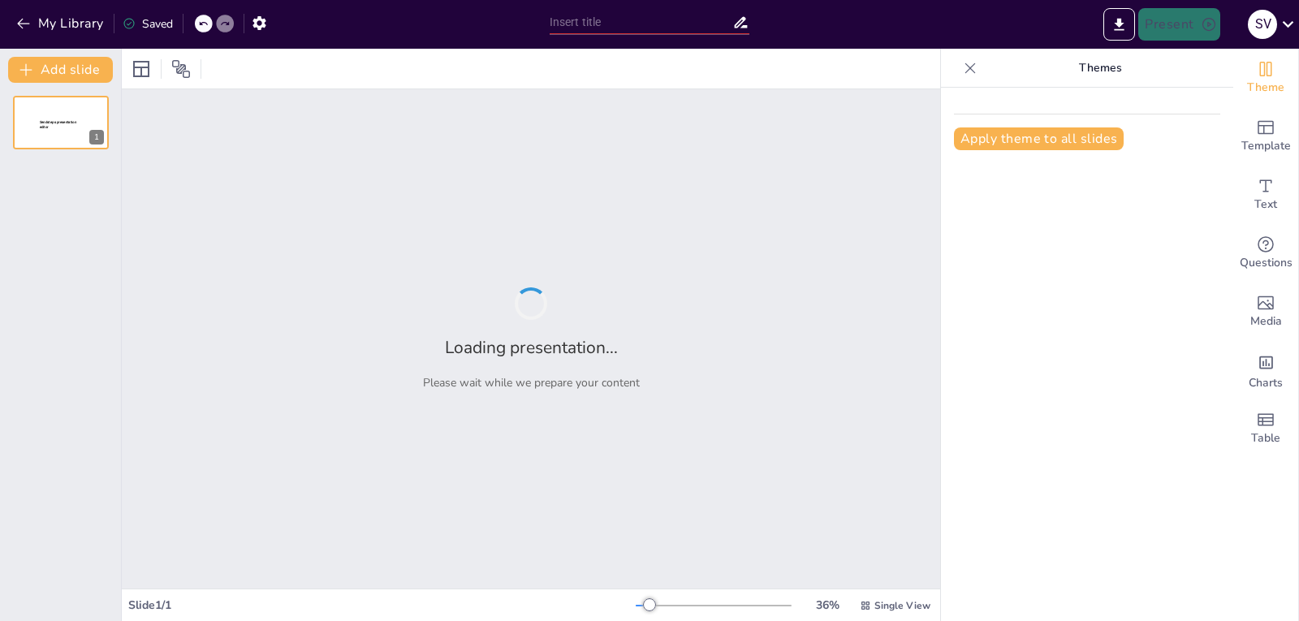
type input "Imported presentacion principios fisicos doppler viernes sabado y [PERSON_NAME]…"
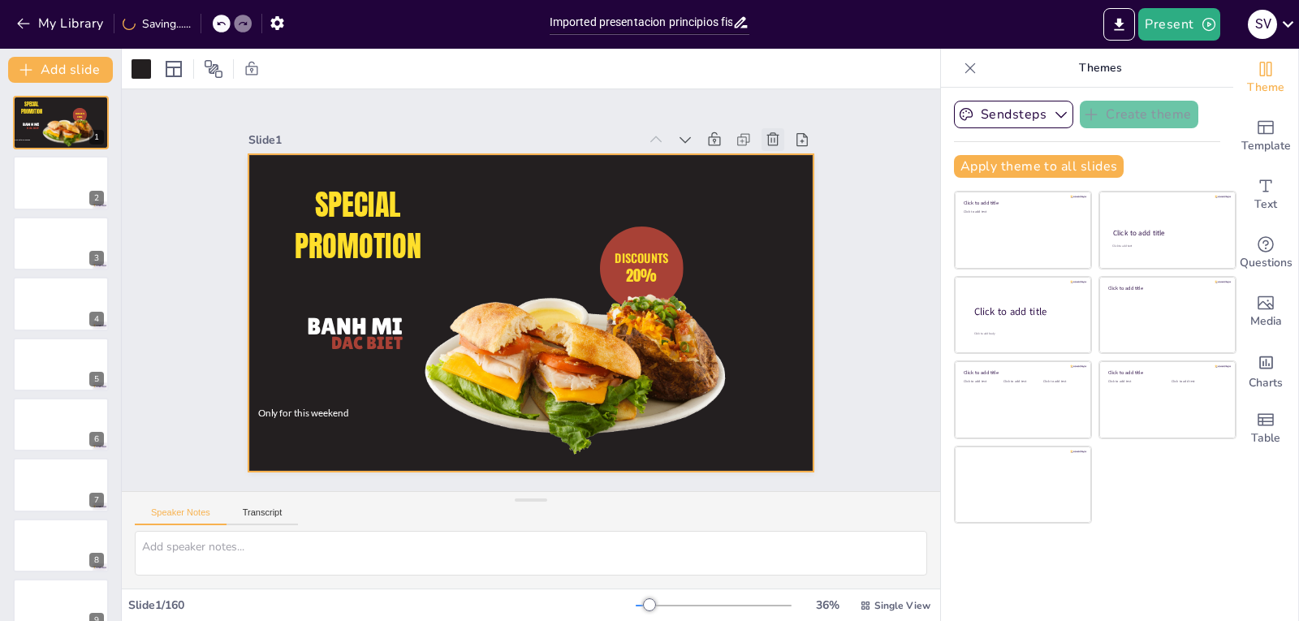
click at [789, 183] on icon at bounding box center [798, 192] width 19 height 19
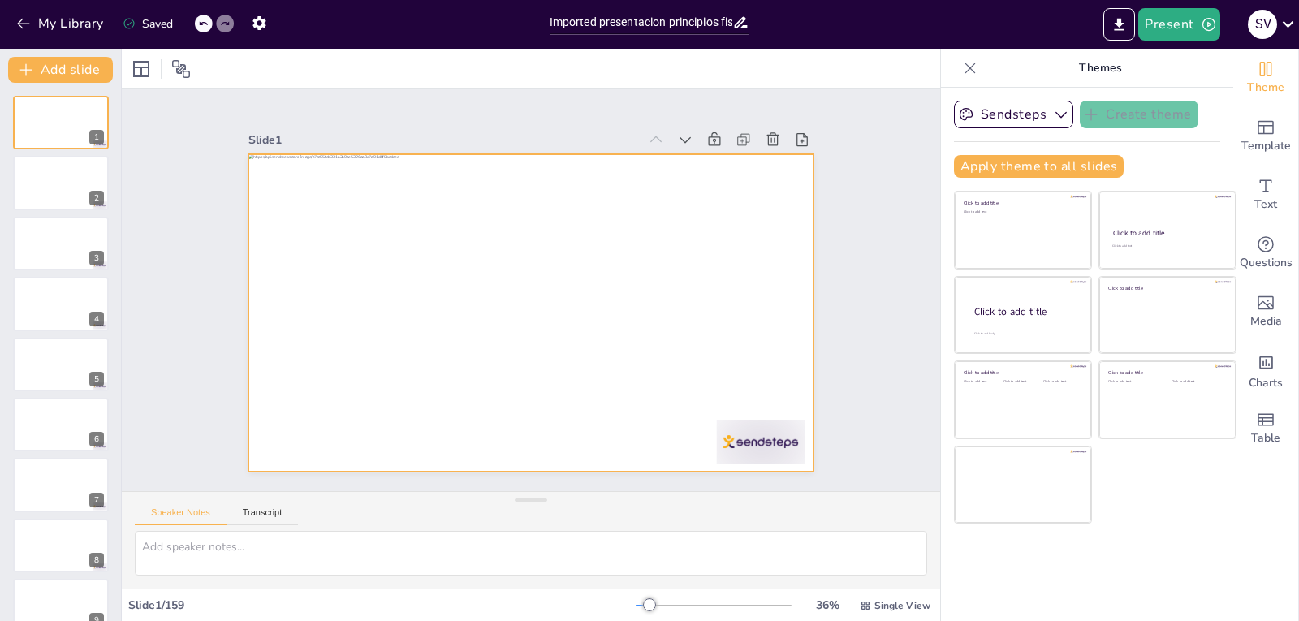
click at [610, 331] on div at bounding box center [527, 312] width 618 height 428
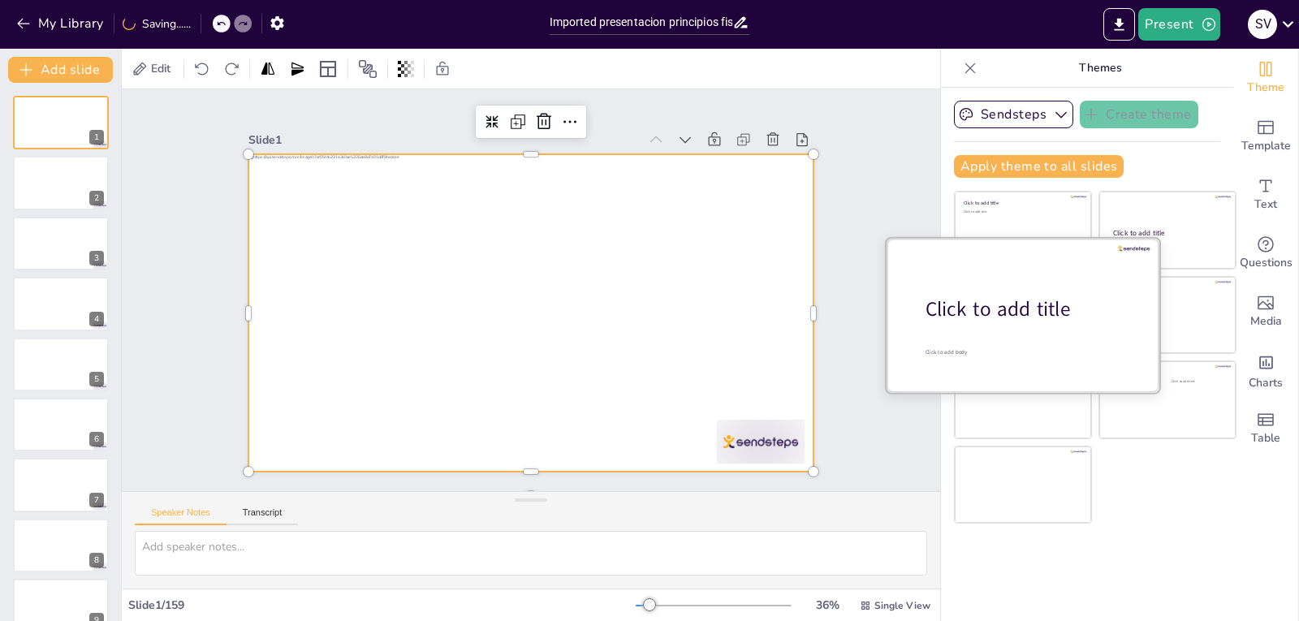
click at [996, 314] on div "Click to add title" at bounding box center [1028, 309] width 207 height 28
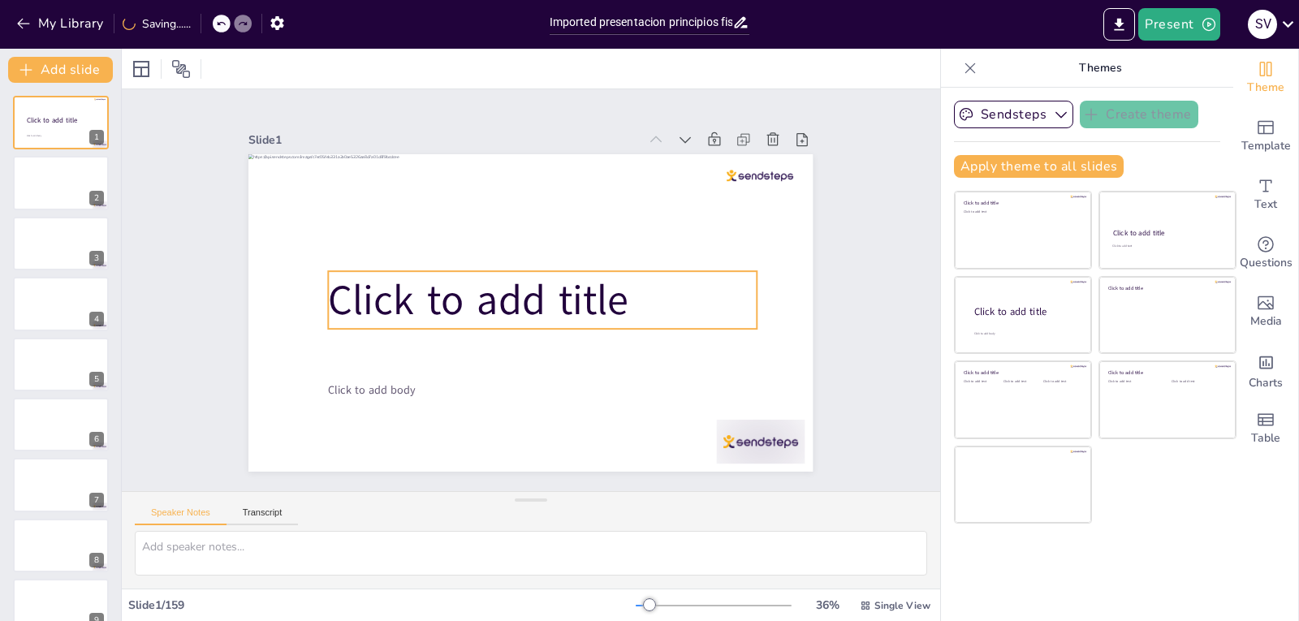
click at [657, 278] on p "Click to add title" at bounding box center [542, 301] width 432 height 102
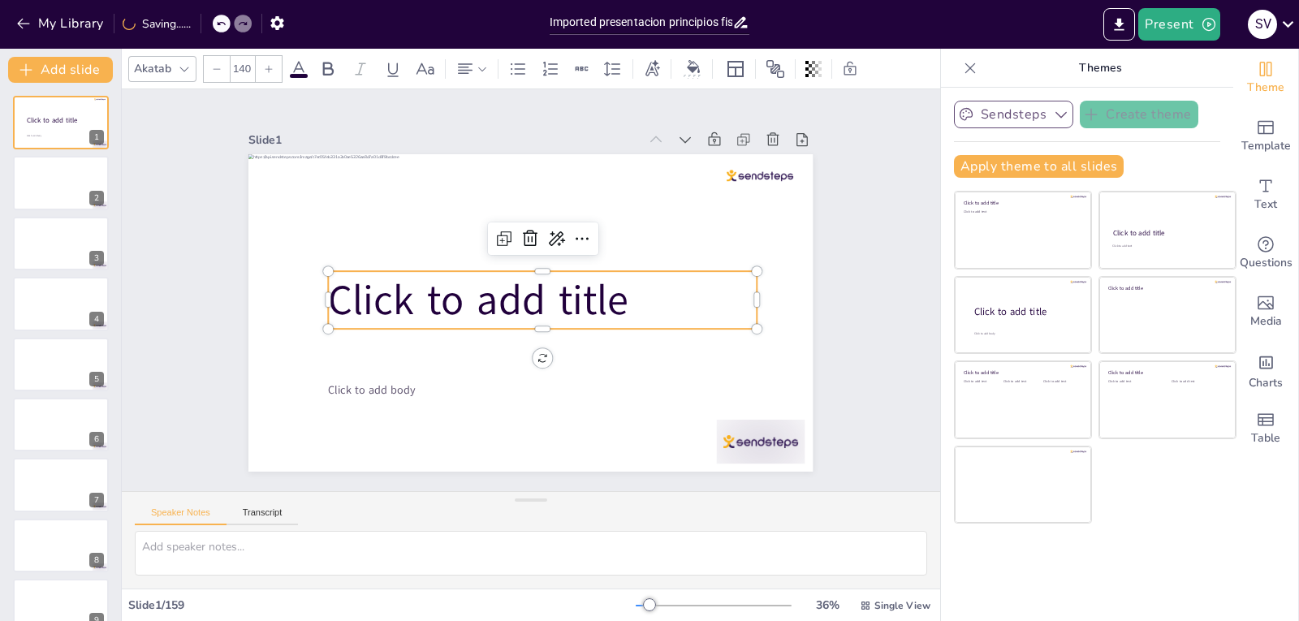
click at [1016, 121] on button "Sendsteps" at bounding box center [1013, 115] width 119 height 28
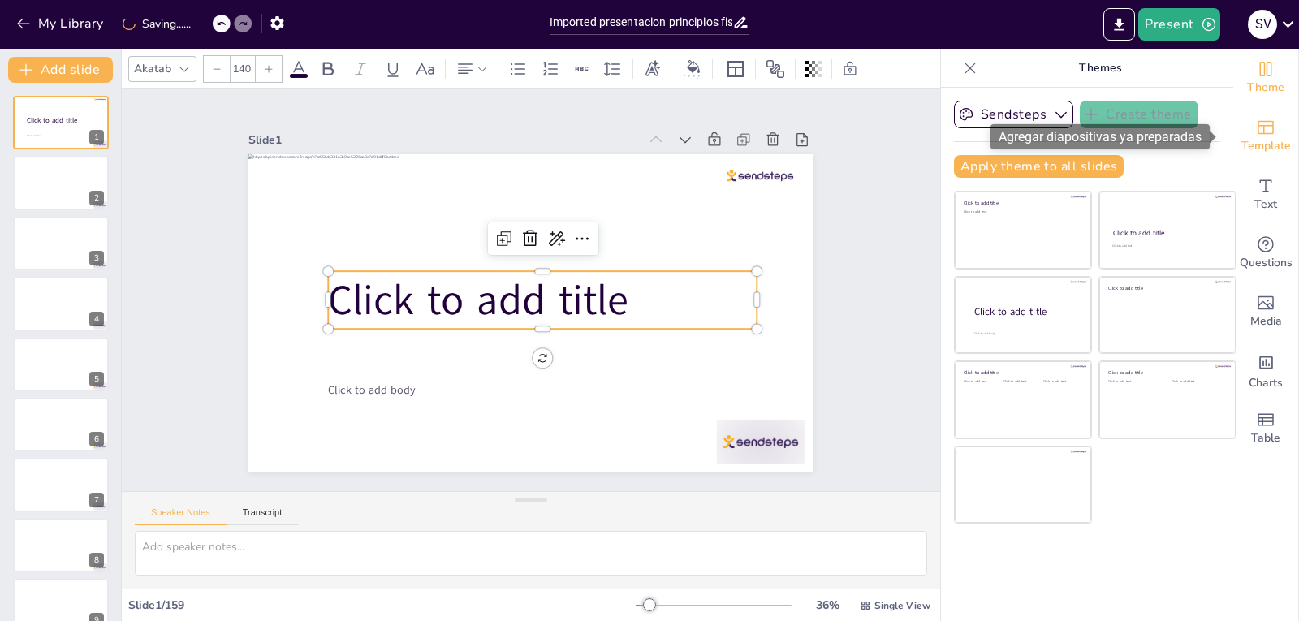
click at [1257, 134] on icon "Add ready made slides" at bounding box center [1265, 128] width 16 height 14
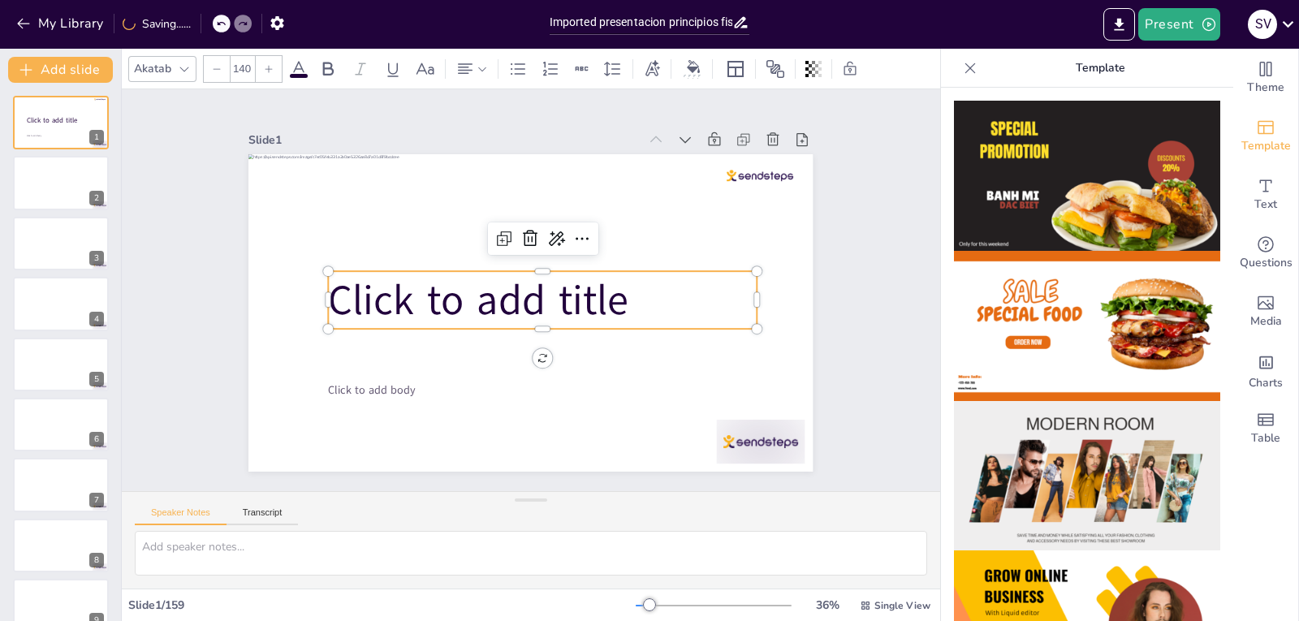
click at [1079, 420] on img at bounding box center [1087, 476] width 266 height 150
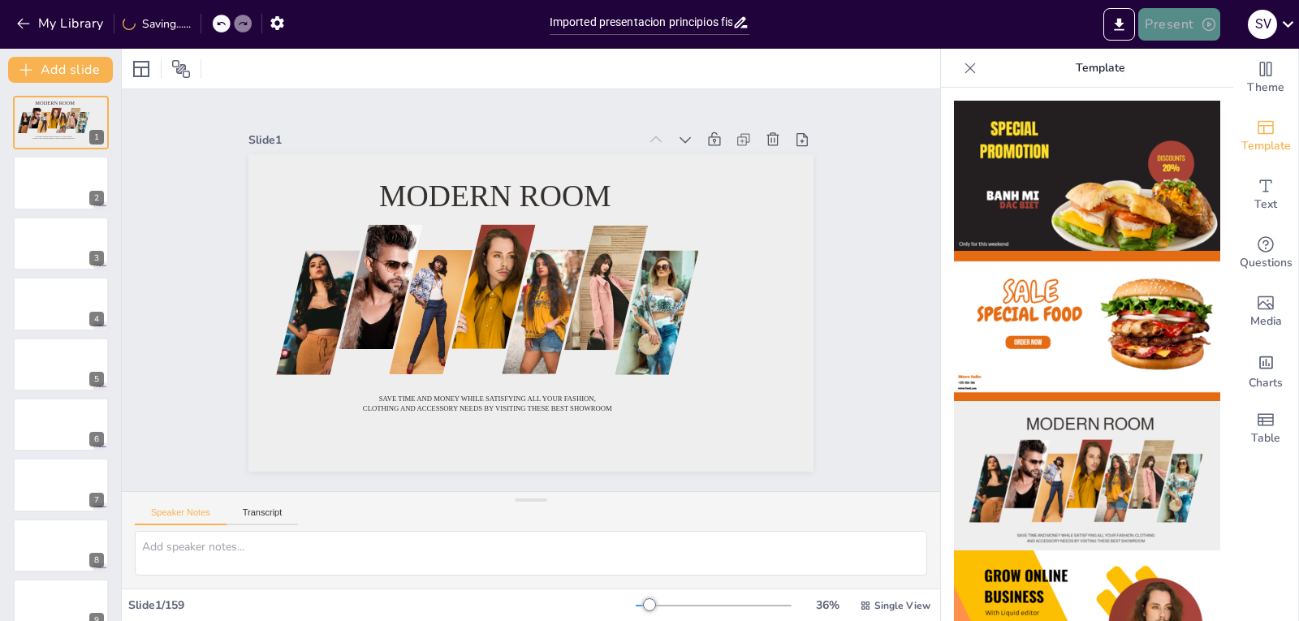
click at [1207, 25] on icon "button" at bounding box center [1208, 24] width 13 height 13
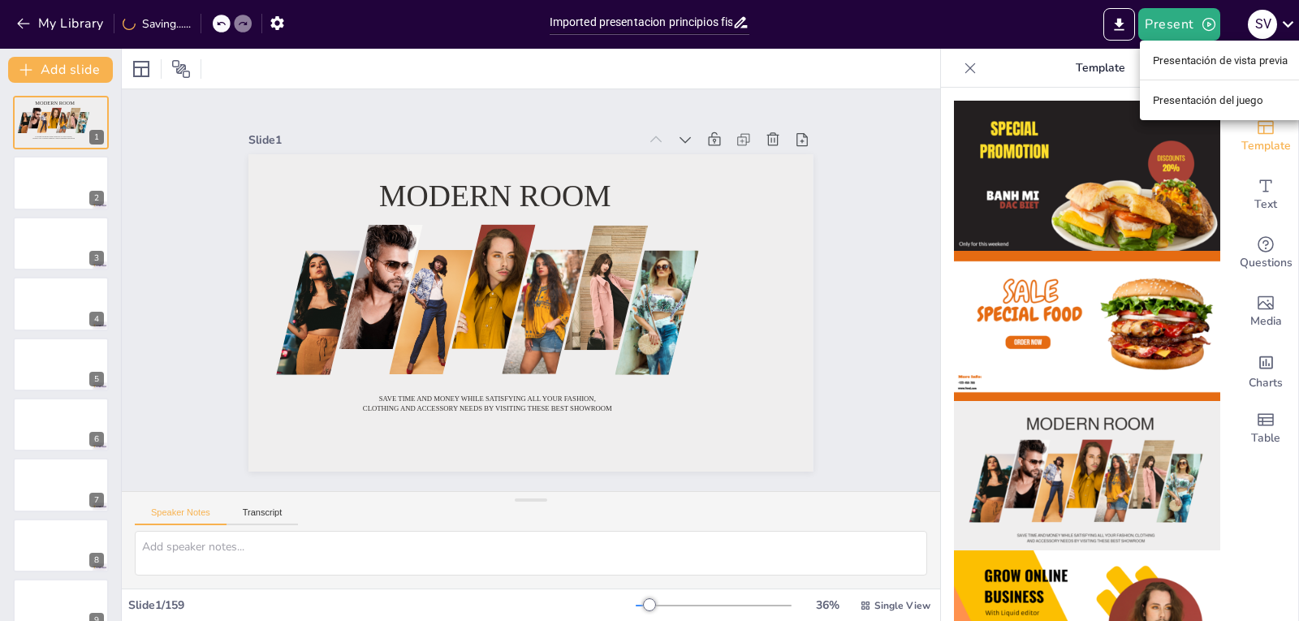
click at [1210, 63] on font "Presentación de vista previa" at bounding box center [1221, 60] width 136 height 12
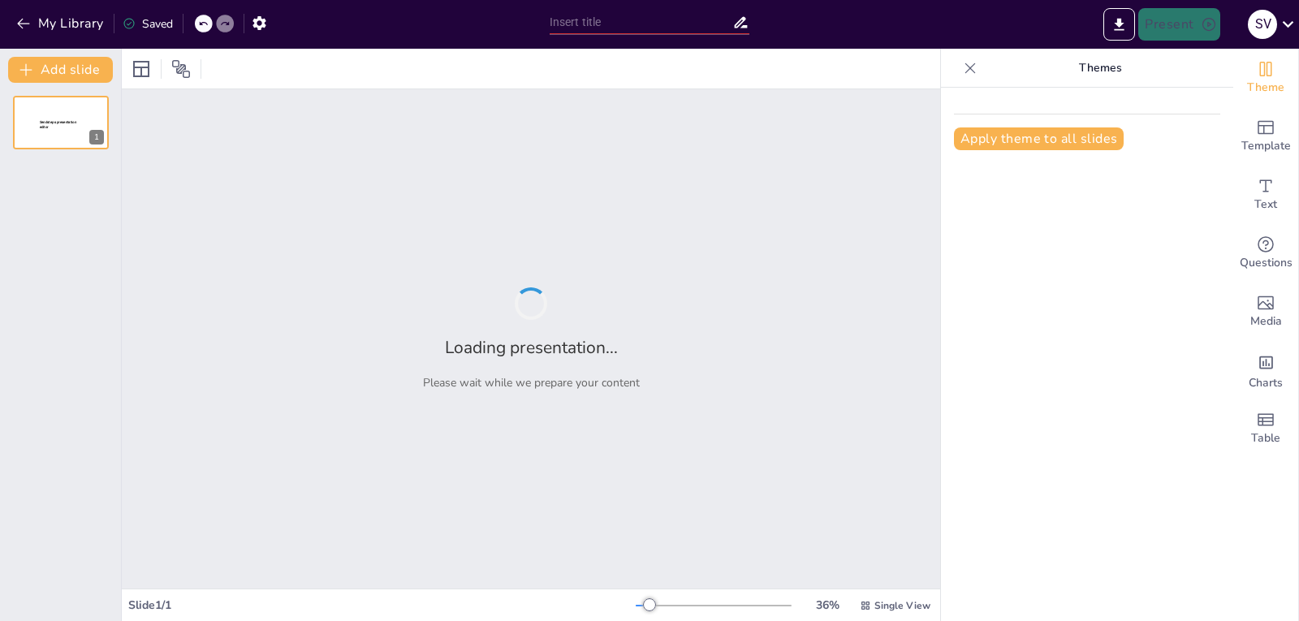
type input "Imported presentacion principios fisicos doppler [DATE] [DATE] y [DATE] examen.…"
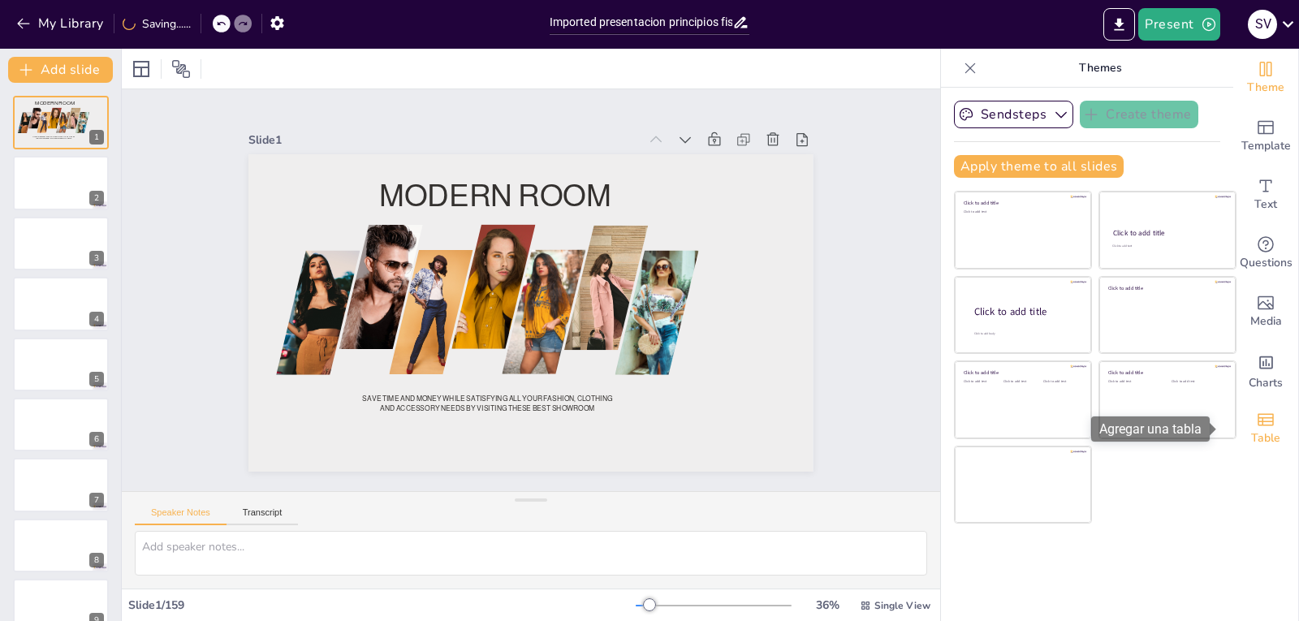
click at [1256, 429] on span "Table" at bounding box center [1265, 438] width 29 height 18
